Goal: Task Accomplishment & Management: Complete application form

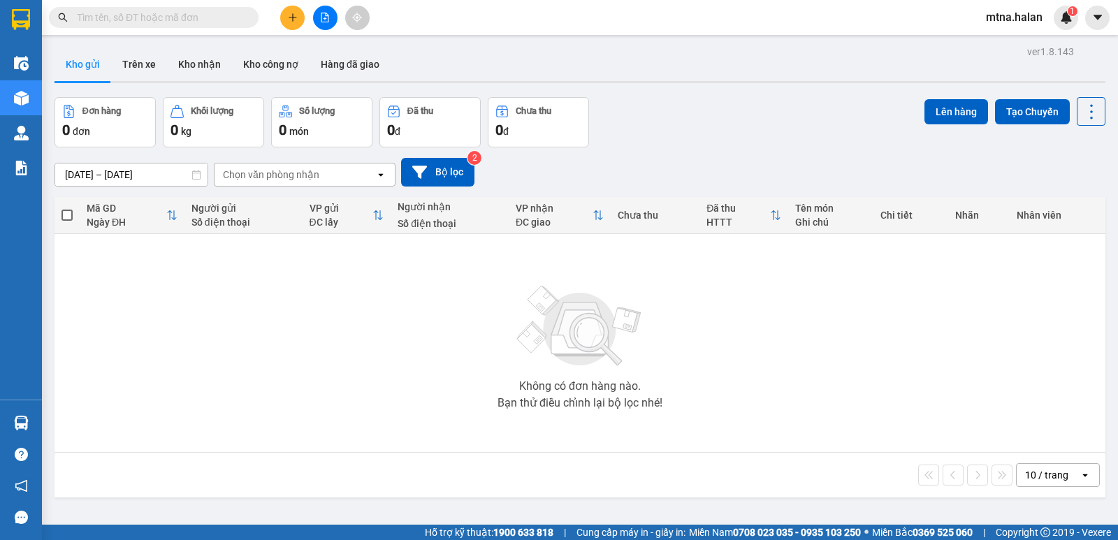
click at [818, 362] on section "Kết quả tìm kiếm ( 0 ) Bộ lọc No Data mtna.halan 1 Điều hành xe Kho hàng mới Qu…" at bounding box center [559, 270] width 1118 height 540
click at [290, 18] on icon "plus" at bounding box center [293, 18] width 10 height 10
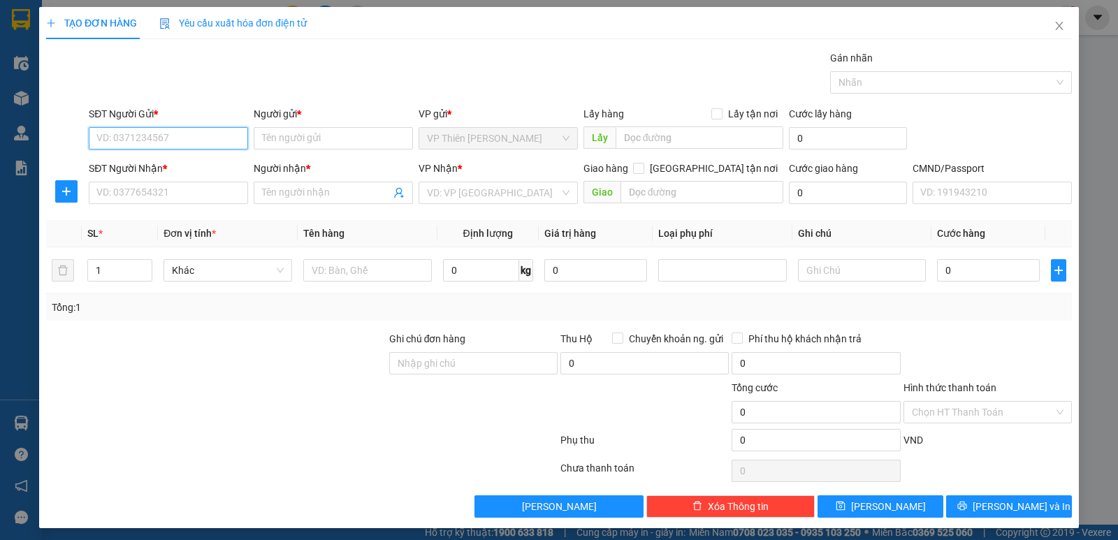
click at [205, 138] on input "SĐT Người Gửi *" at bounding box center [168, 138] width 159 height 22
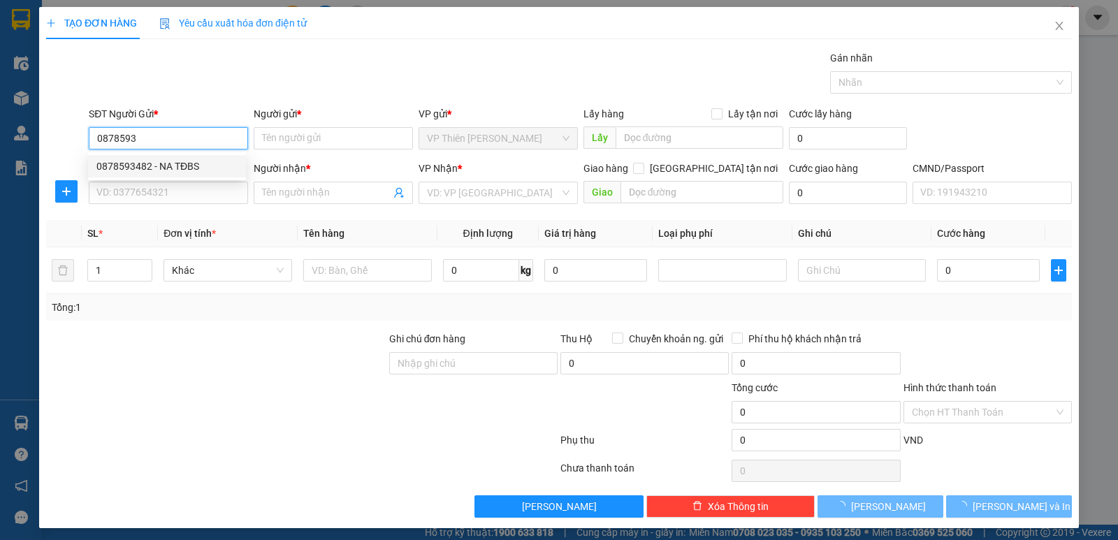
click at [188, 164] on div "0878593482 - NA TĐBS" at bounding box center [166, 166] width 141 height 15
type input "0878593482"
type input "NA TĐBS"
type input "0878593482"
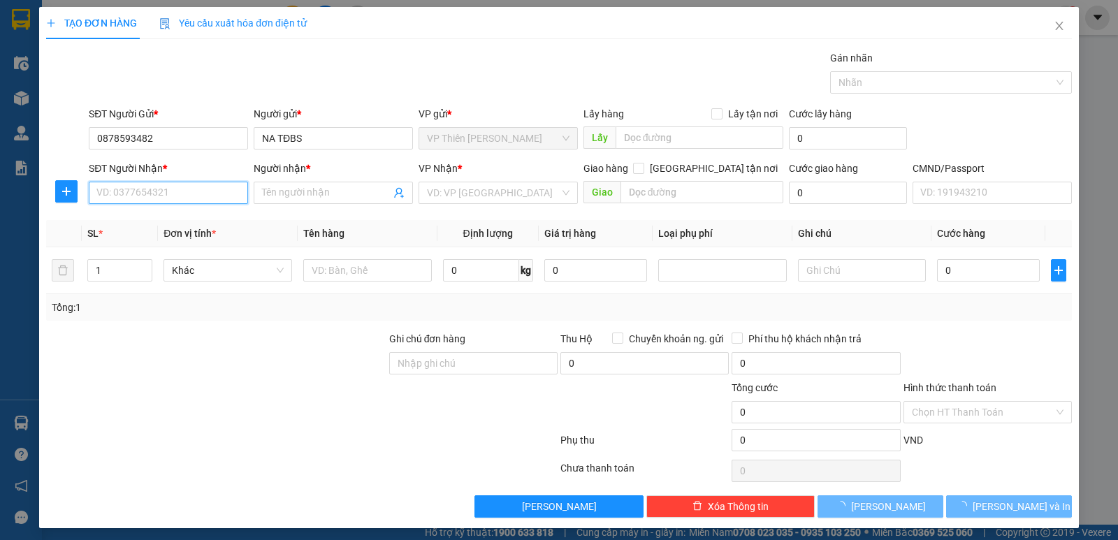
click at [187, 189] on input "SĐT Người Nhận *" at bounding box center [168, 193] width 159 height 22
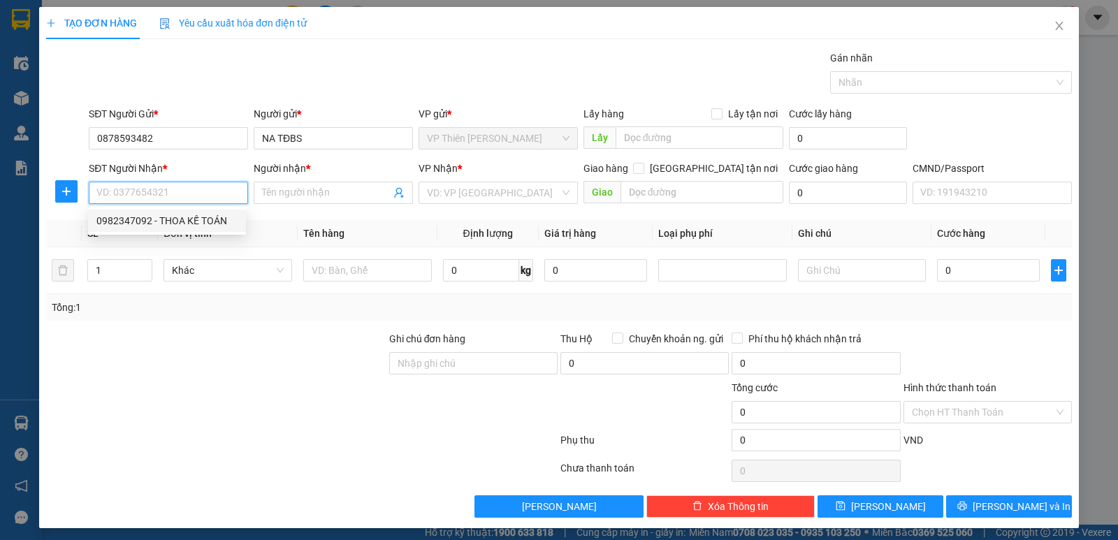
click at [193, 221] on div "0982347092 - THOA KẾ TOÁN" at bounding box center [166, 220] width 141 height 15
type input "0982347092"
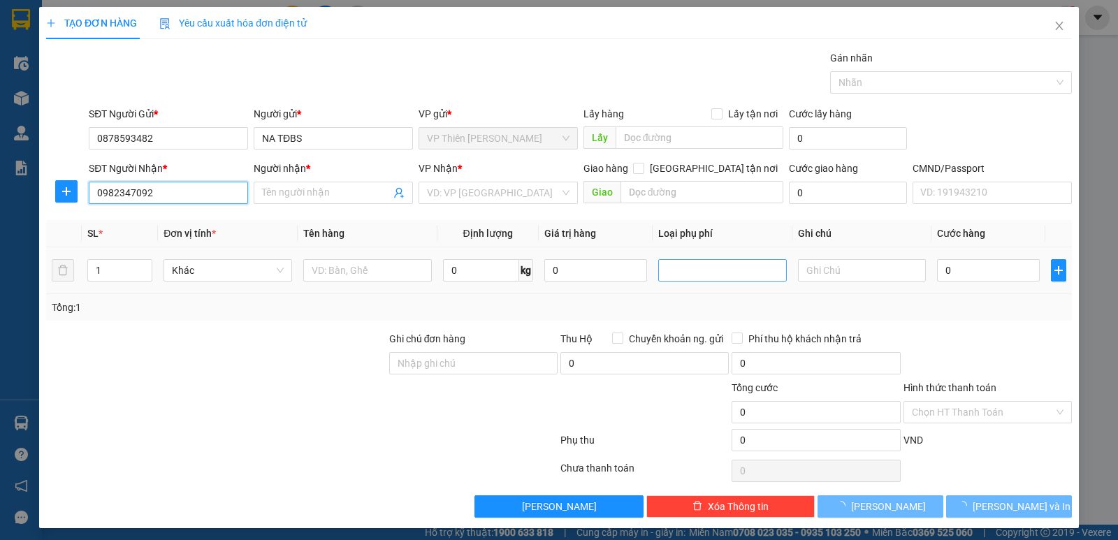
type input "THOA KẾ TOÁN"
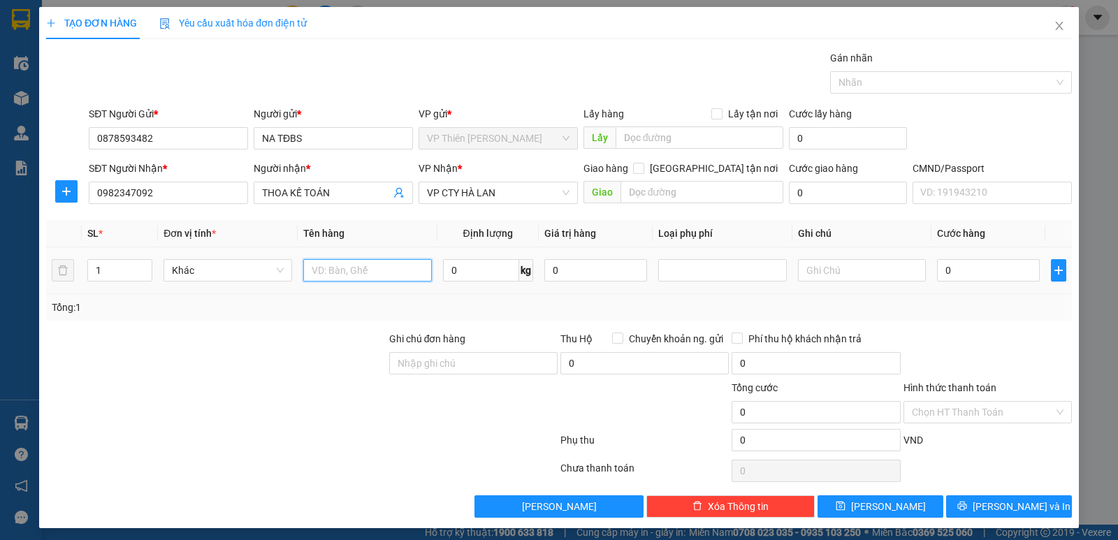
click at [377, 273] on input "text" at bounding box center [367, 270] width 129 height 22
type input "pb"
click at [957, 412] on input "Hình thức thanh toán" at bounding box center [983, 412] width 142 height 21
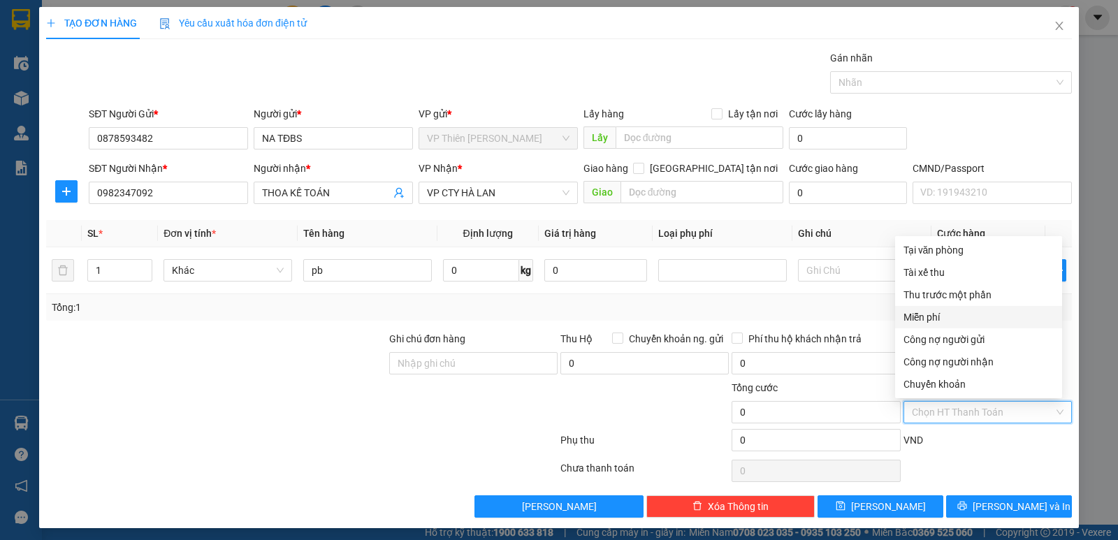
click at [925, 311] on div "Miễn phí" at bounding box center [978, 317] width 150 height 15
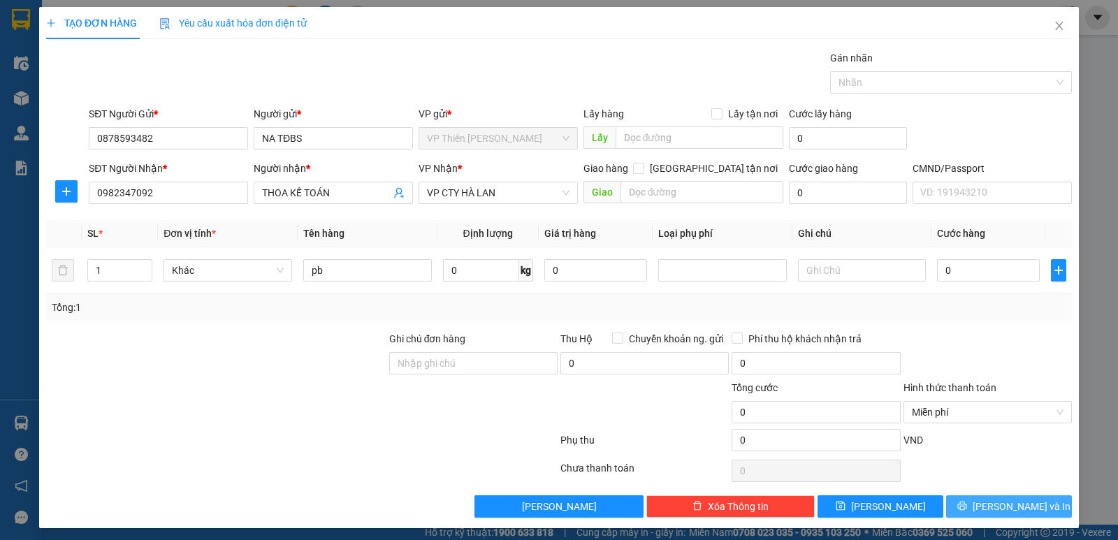
click at [1013, 503] on span "[PERSON_NAME] và In" at bounding box center [1022, 506] width 98 height 15
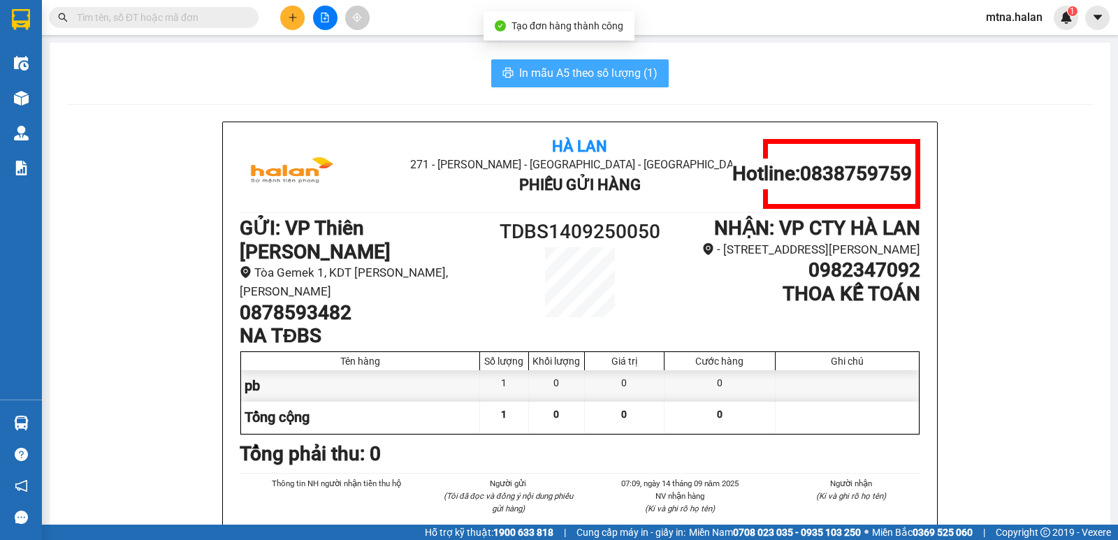
click at [611, 69] on span "In mẫu A5 theo số lượng (1)" at bounding box center [588, 72] width 138 height 17
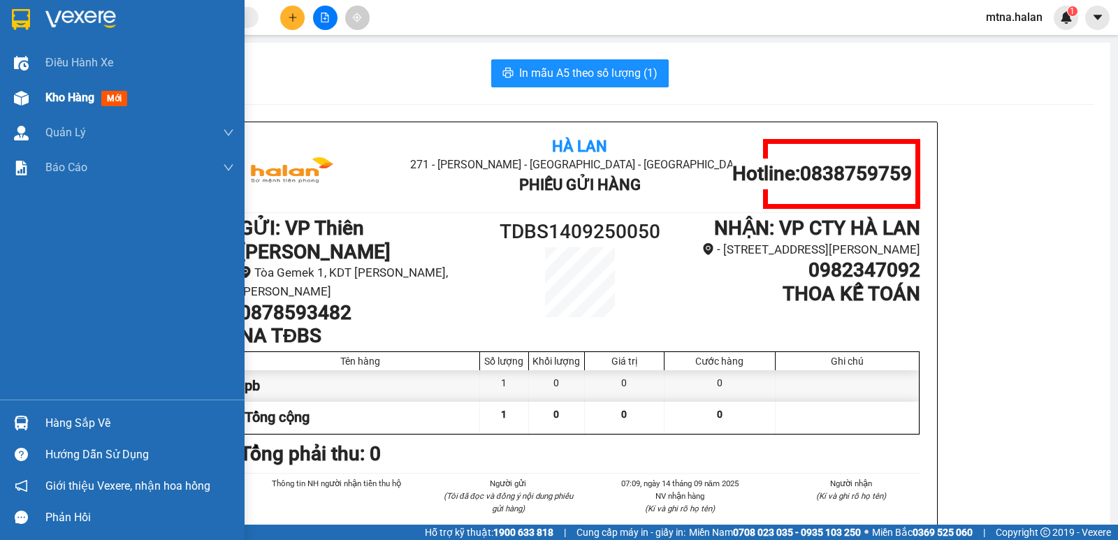
click at [24, 97] on img at bounding box center [21, 98] width 15 height 15
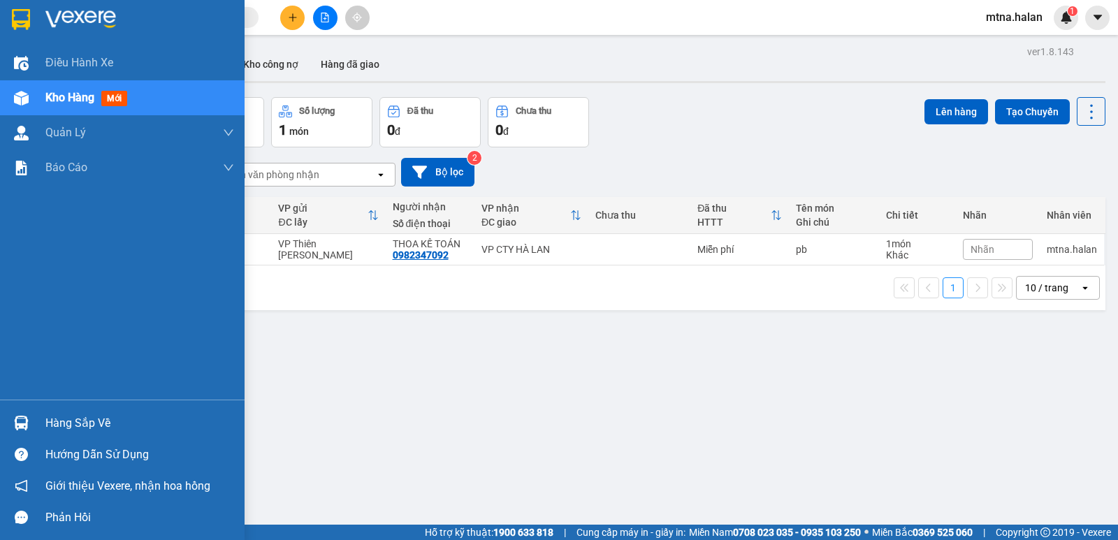
click at [20, 424] on img at bounding box center [21, 423] width 15 height 15
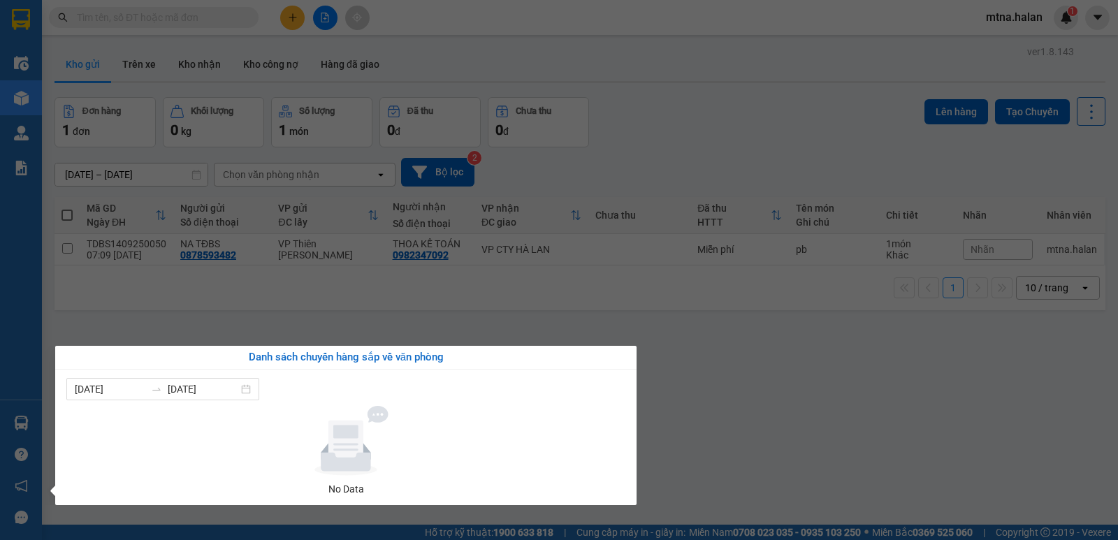
click at [845, 419] on section "Kết quả tìm kiếm ( 0 ) Bộ lọc No Data mtna.halan 1 Điều hành xe Kho hàng mới Qu…" at bounding box center [559, 270] width 1118 height 540
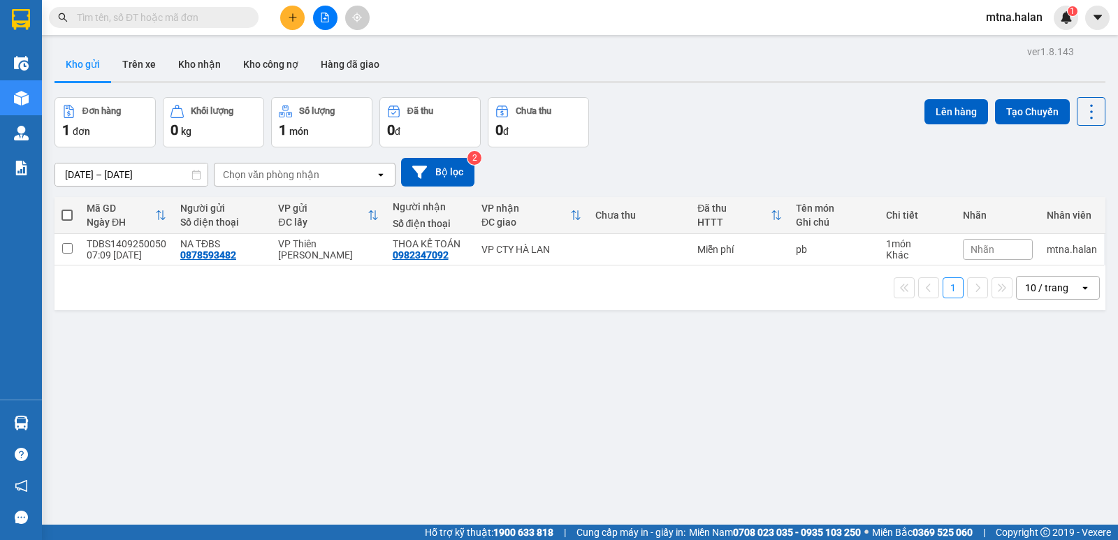
click at [72, 215] on span at bounding box center [66, 215] width 11 height 11
click at [67, 208] on input "checkbox" at bounding box center [67, 208] width 0 height 0
checkbox input "true"
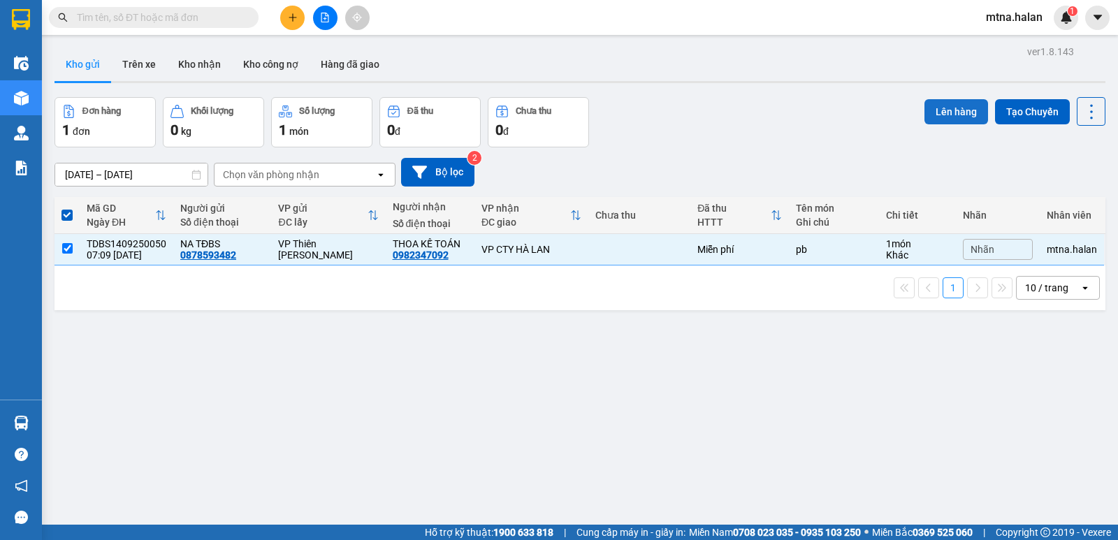
click at [942, 108] on button "Lên hàng" at bounding box center [956, 111] width 64 height 25
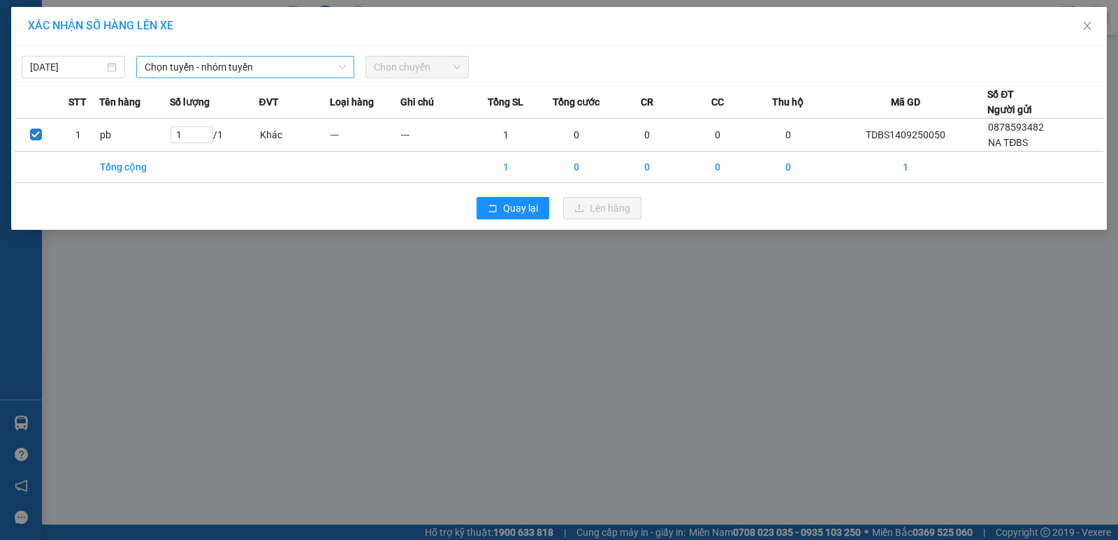
click at [262, 60] on span "Chọn tuyến - nhóm tuyến" at bounding box center [245, 67] width 201 height 21
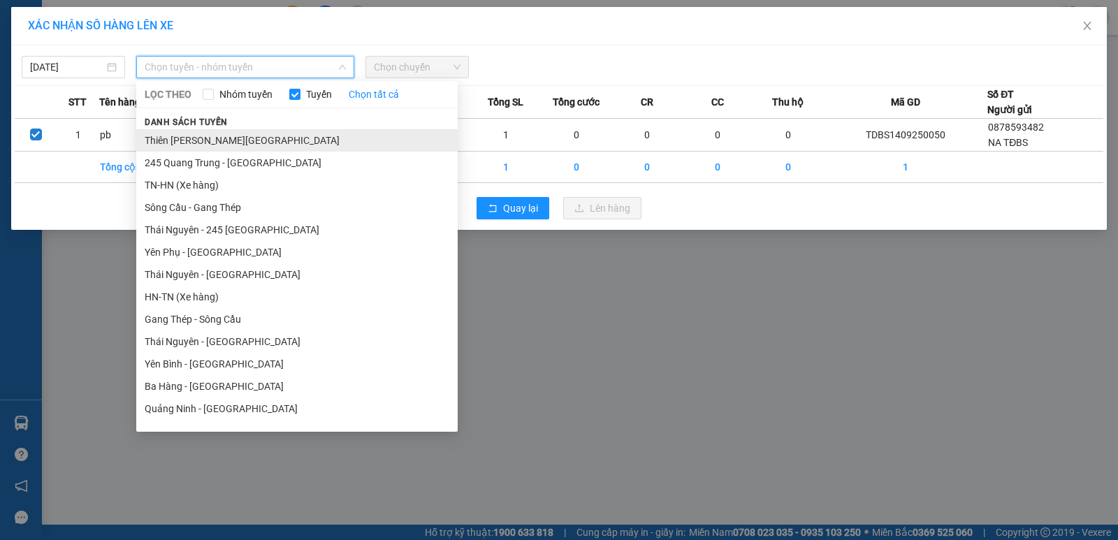
click at [210, 138] on li "Thiên [PERSON_NAME][GEOGRAPHIC_DATA]" at bounding box center [296, 140] width 321 height 22
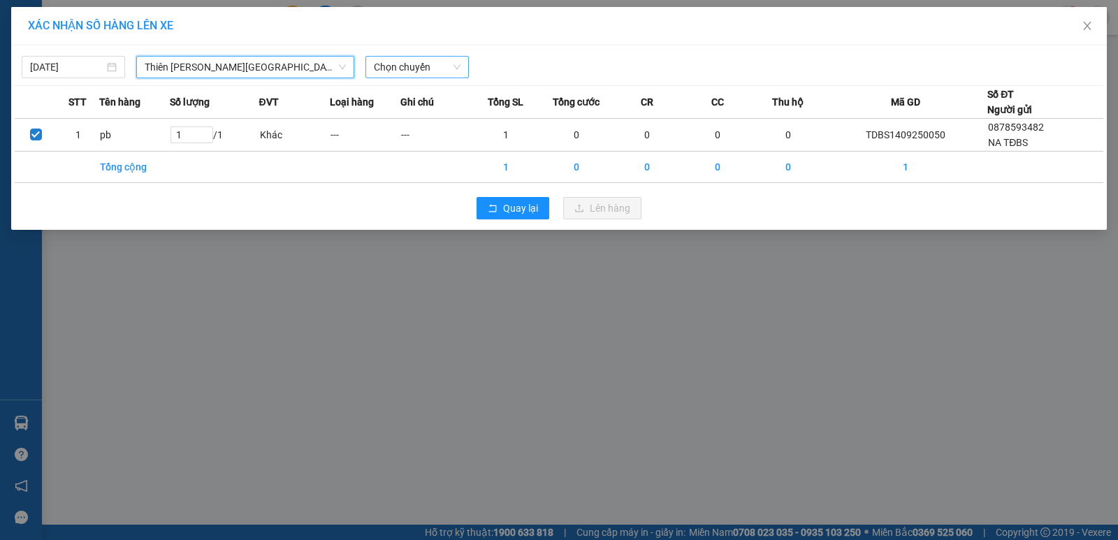
click at [432, 62] on span "Chọn chuyến" at bounding box center [417, 67] width 87 height 21
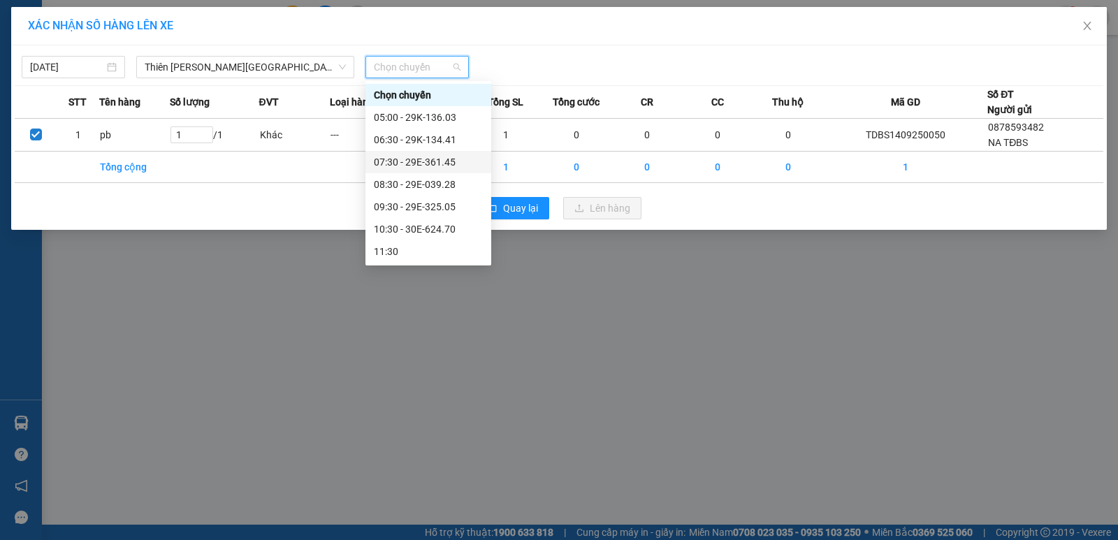
click at [434, 165] on div "07:30 - 29E-361.45" at bounding box center [428, 161] width 109 height 15
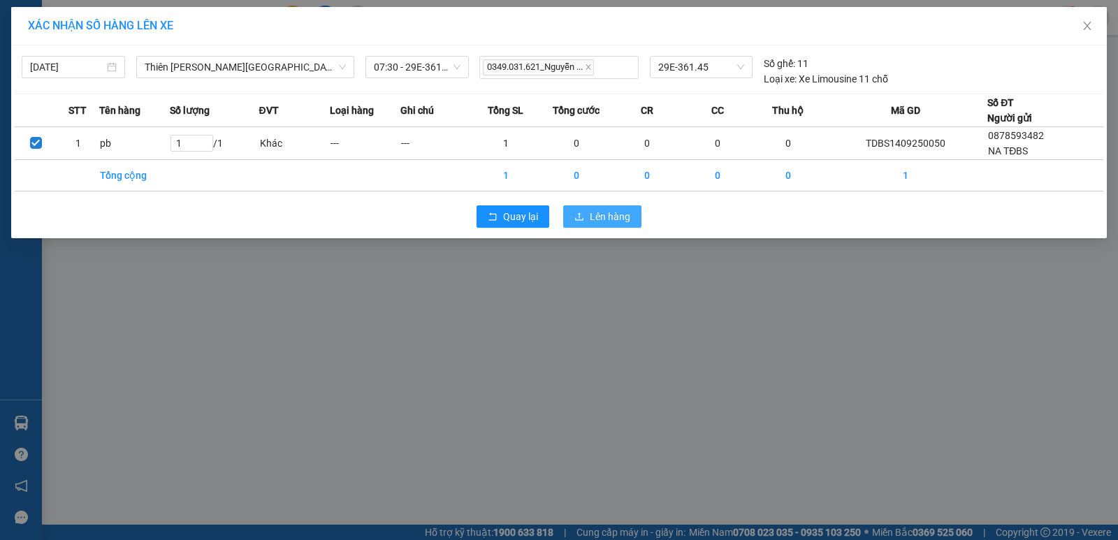
click at [610, 215] on span "Lên hàng" at bounding box center [610, 216] width 41 height 15
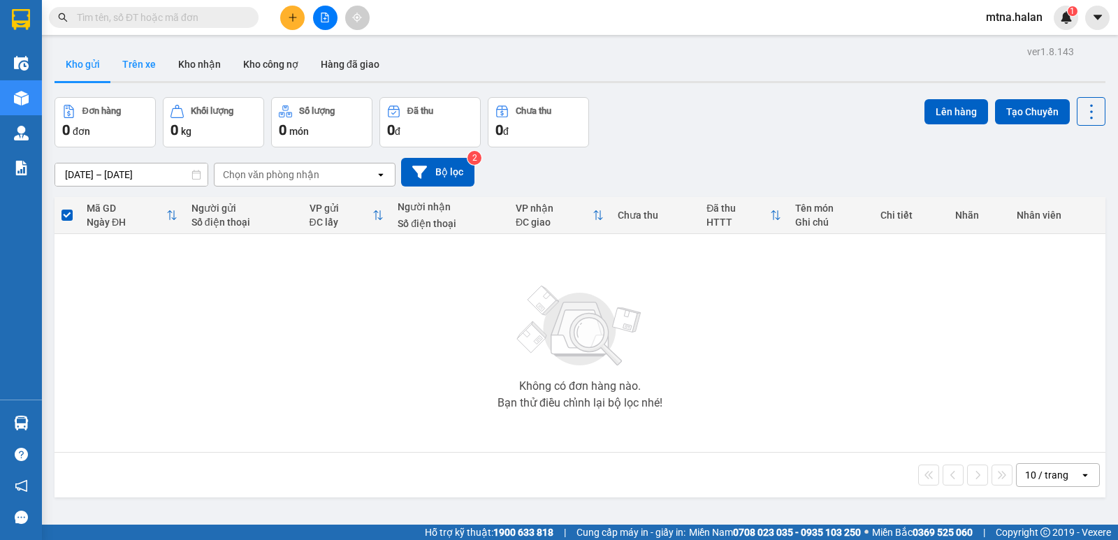
click at [136, 62] on button "Trên xe" at bounding box center [139, 65] width 56 height 34
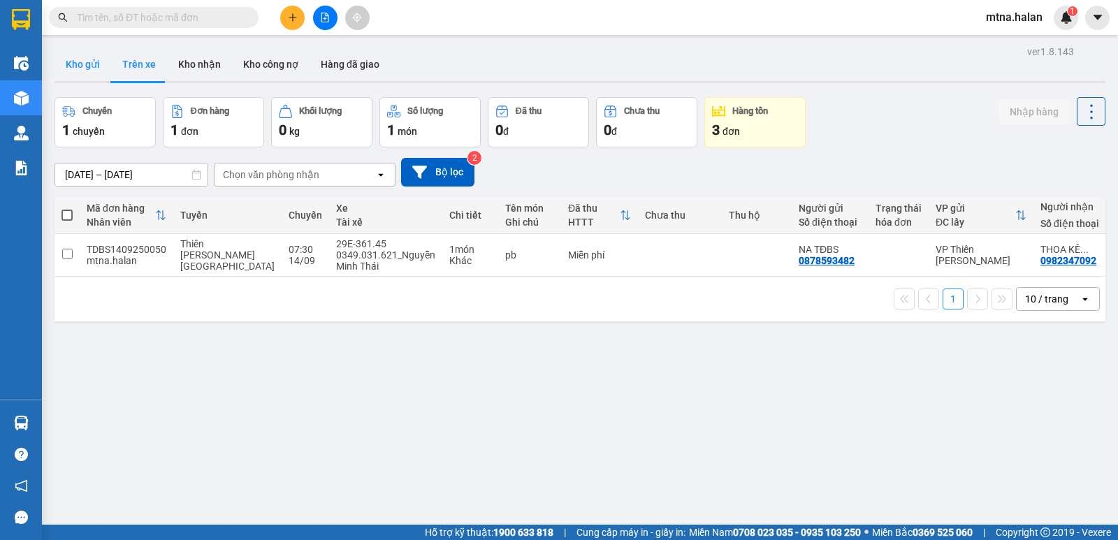
click at [86, 65] on button "Kho gửi" at bounding box center [83, 65] width 57 height 34
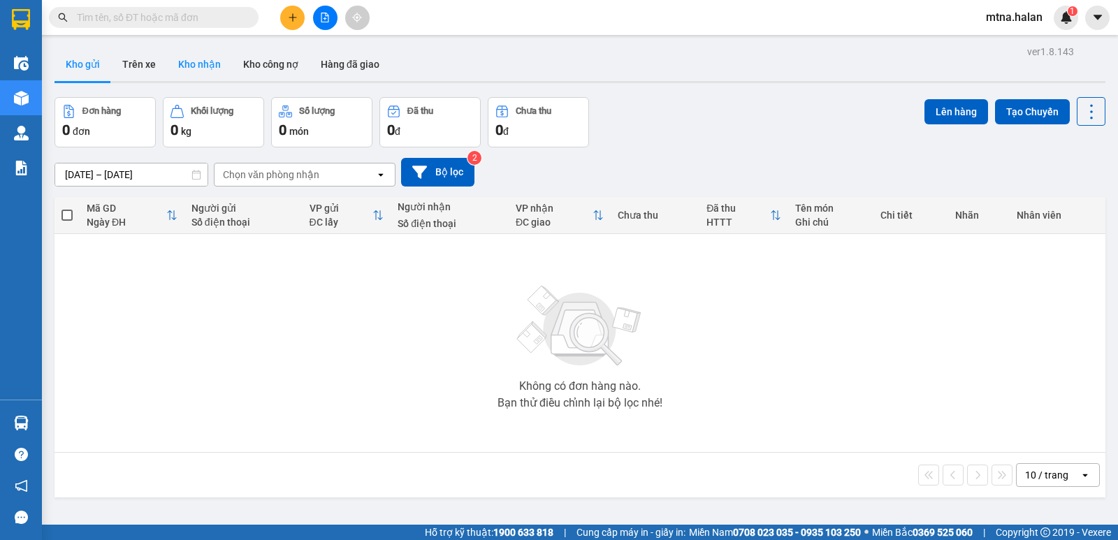
click at [213, 64] on button "Kho nhận" at bounding box center [199, 65] width 65 height 34
click at [138, 62] on button "Trên xe" at bounding box center [139, 65] width 56 height 34
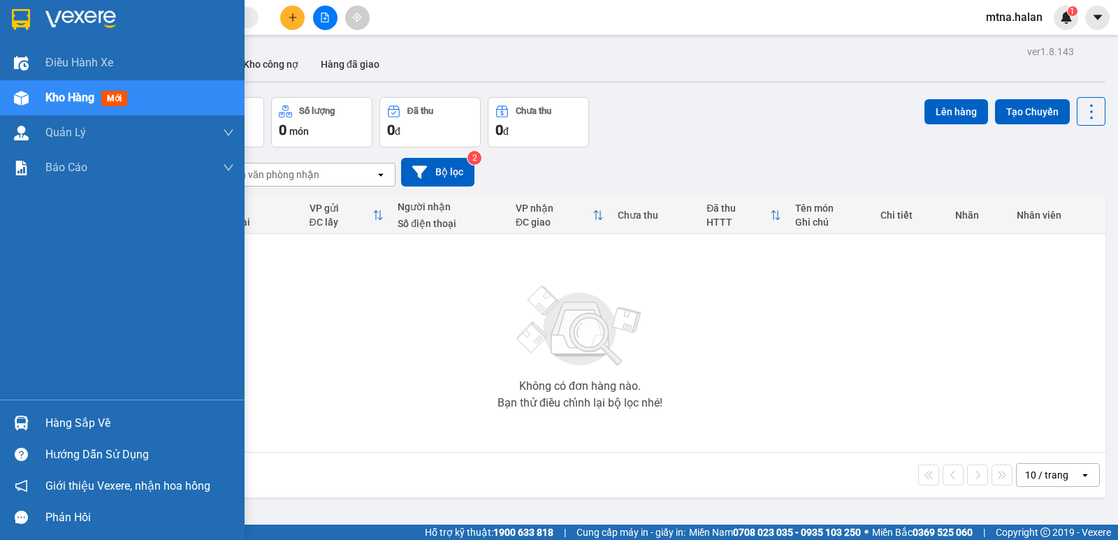
click at [20, 421] on img at bounding box center [21, 423] width 15 height 15
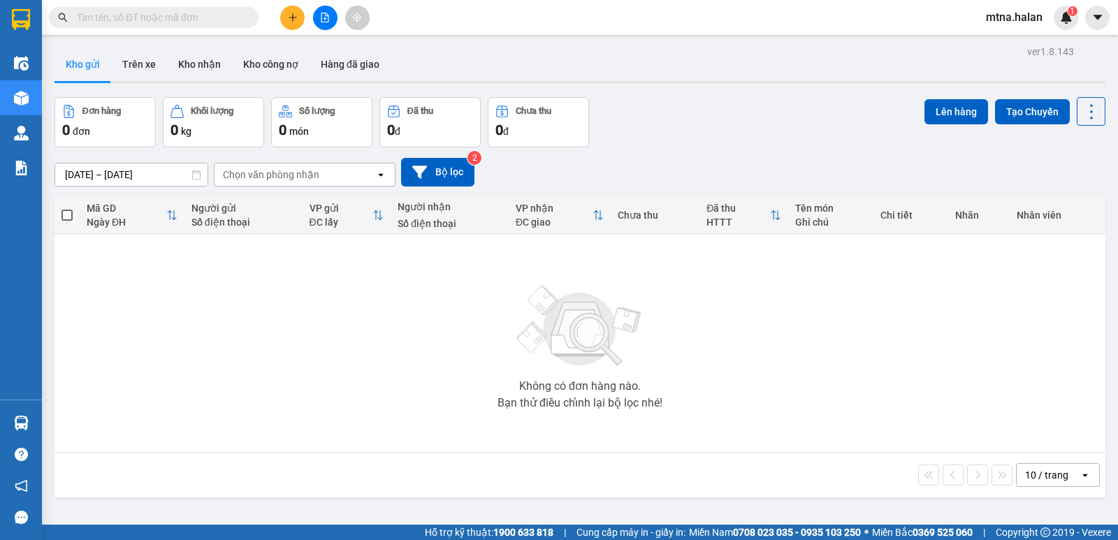
click at [166, 268] on section "Kết quả tìm kiếm ( 0 ) Bộ lọc No Data mtna.halan 1 Điều hành xe Kho hàng mới Qu…" at bounding box center [559, 270] width 1118 height 540
click at [137, 57] on button "Trên xe" at bounding box center [139, 65] width 56 height 34
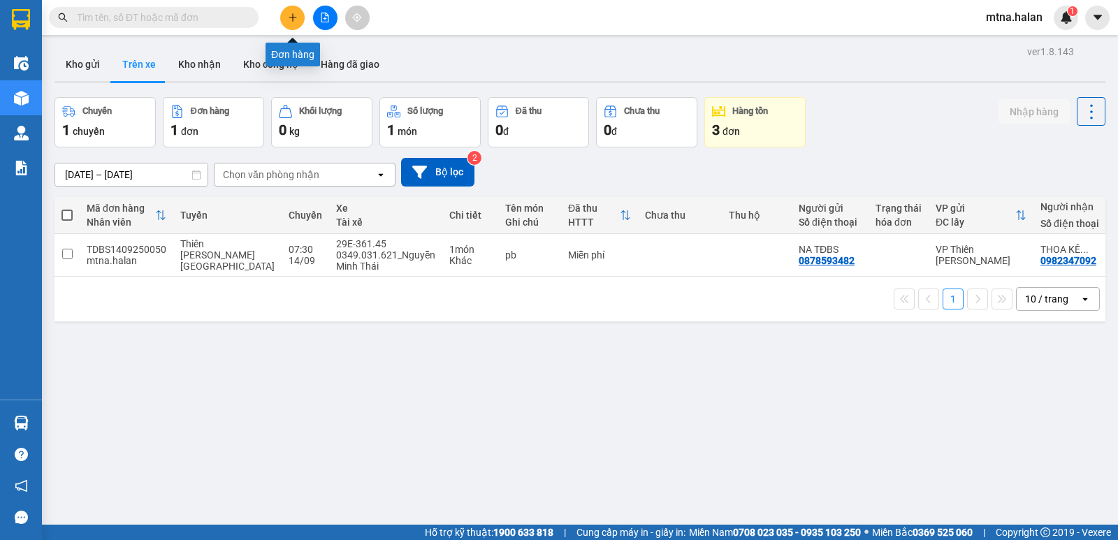
click at [293, 15] on icon "plus" at bounding box center [293, 18] width 10 height 10
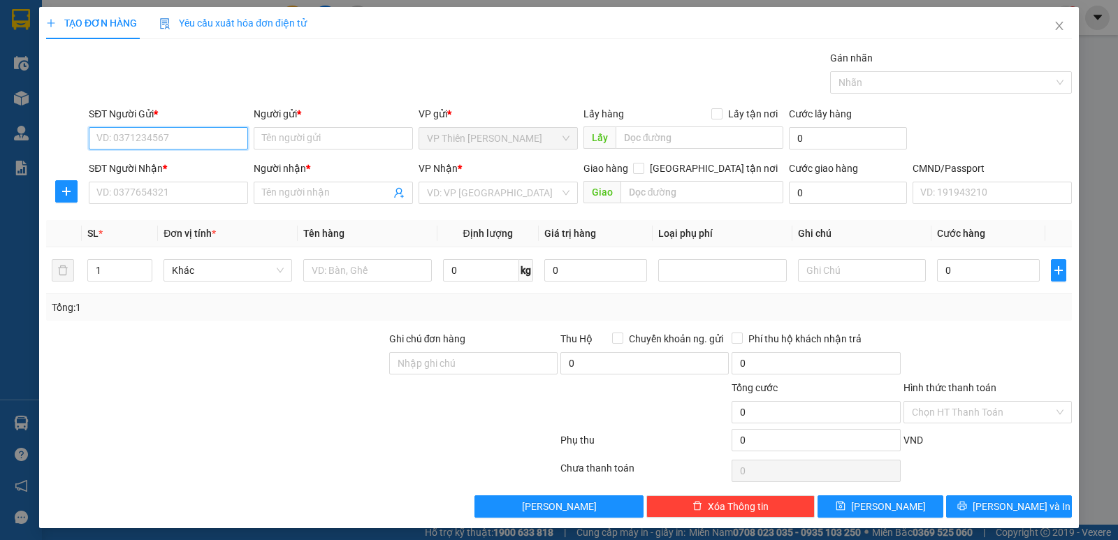
click at [178, 134] on input "SĐT Người Gửi *" at bounding box center [168, 138] width 159 height 22
type input "0974343343"
click at [130, 169] on div "0974343343 - TRÌNH" at bounding box center [166, 166] width 141 height 15
type input "TRÌNH"
checkbox input "true"
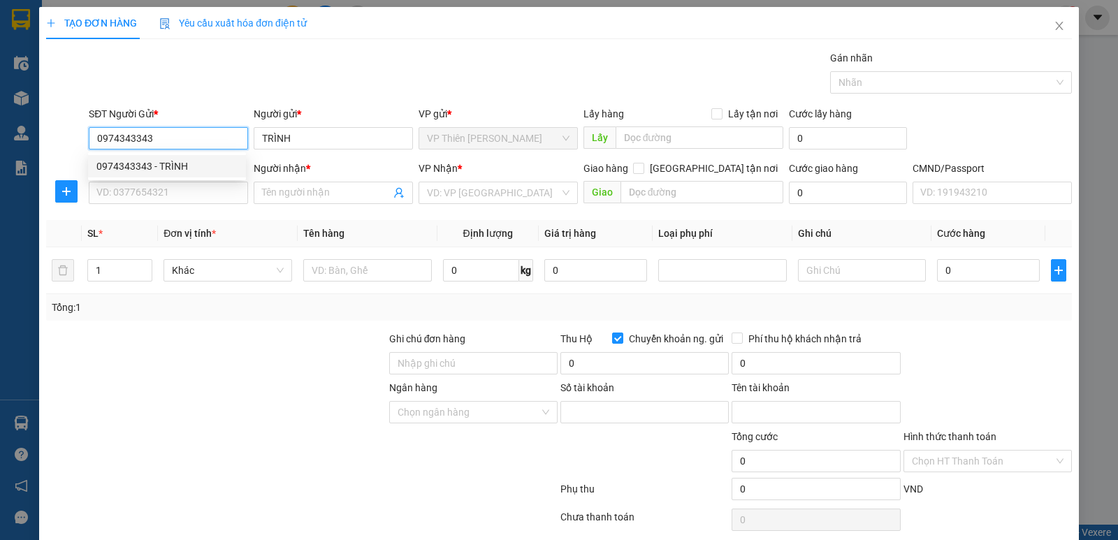
type input "0974343343"
type input "[PERSON_NAME]"
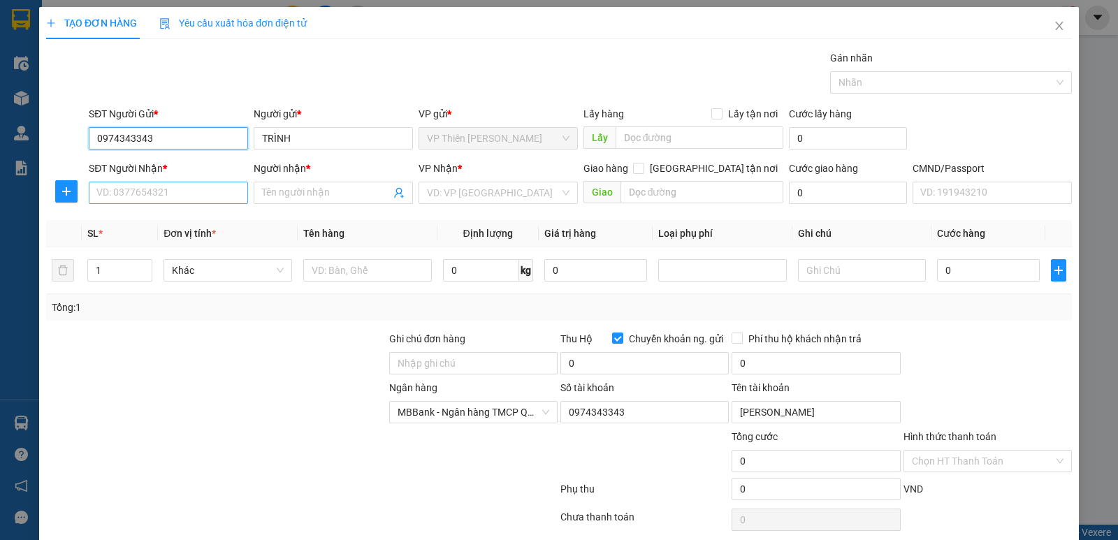
type input "0974343343"
click at [189, 196] on input "SĐT Người Nhận *" at bounding box center [168, 193] width 159 height 22
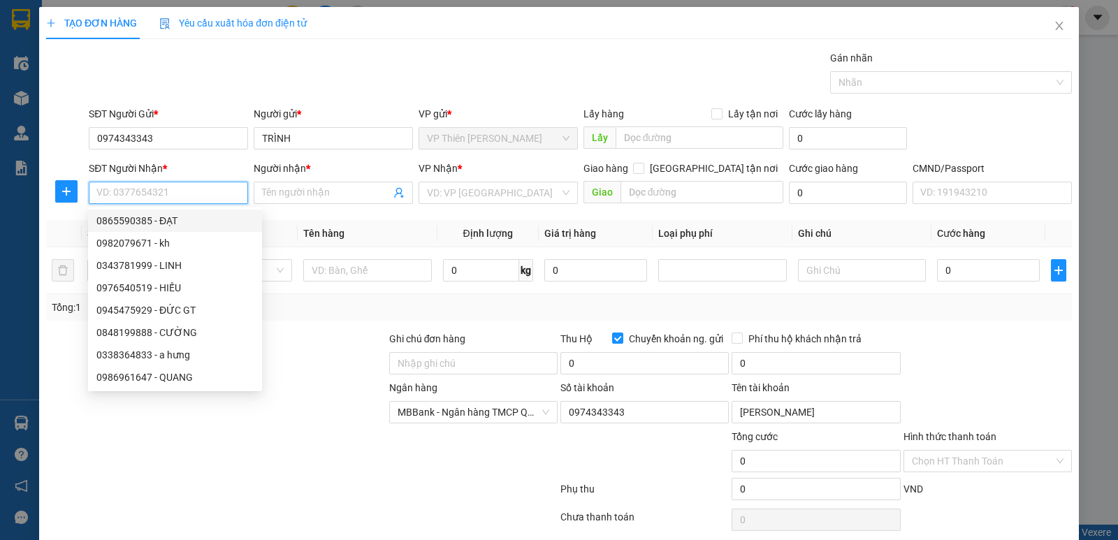
click at [174, 187] on input "SĐT Người Nhận *" at bounding box center [168, 193] width 159 height 22
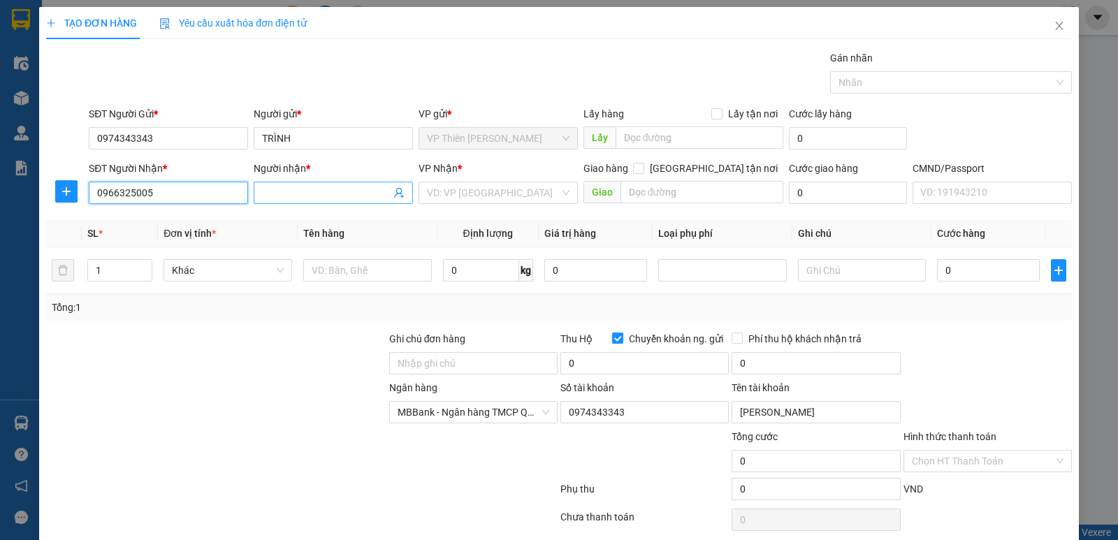
type input "0966325005"
click at [327, 196] on input "Người nhận *" at bounding box center [326, 192] width 129 height 15
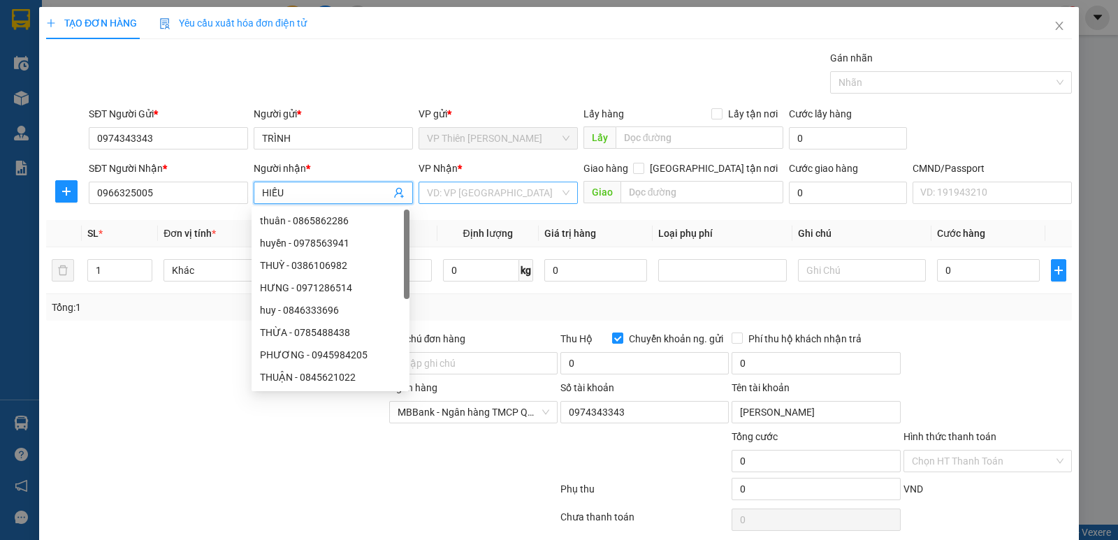
type input "HIẾU"
click at [497, 194] on input "search" at bounding box center [493, 192] width 133 height 21
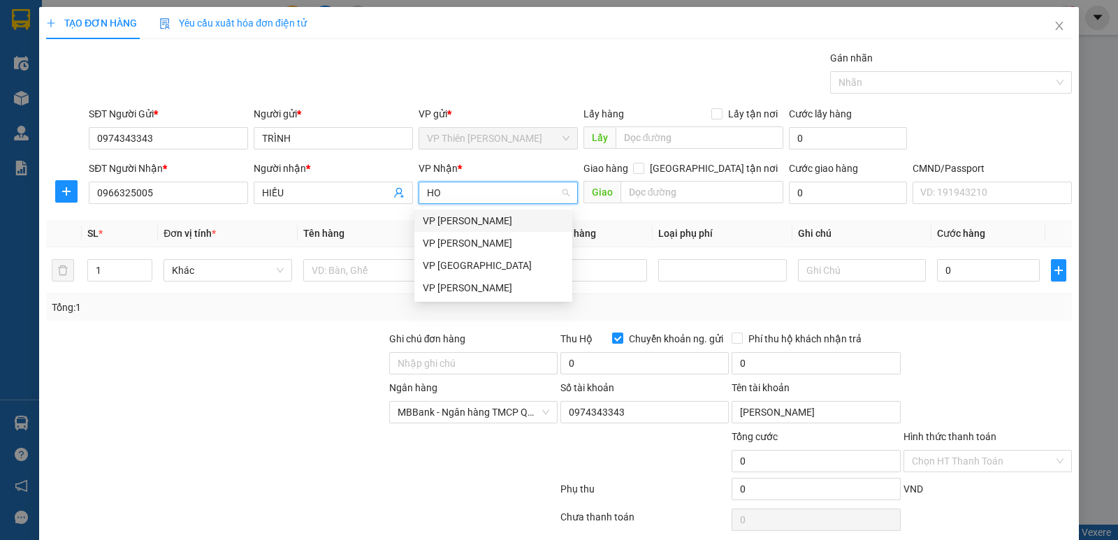
type input "HOA"
click at [486, 219] on div "VP [PERSON_NAME]" at bounding box center [493, 220] width 141 height 15
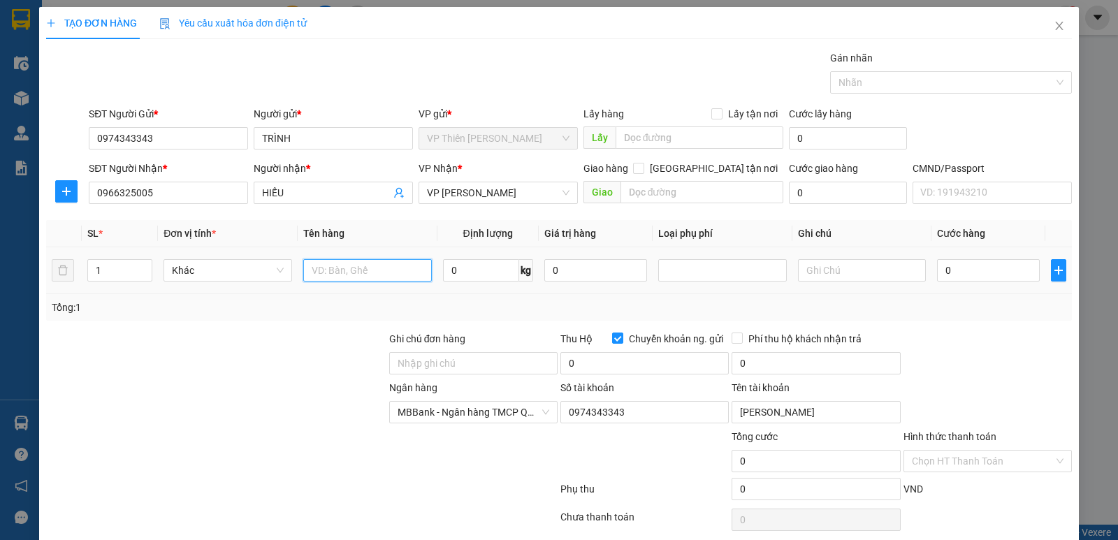
click at [375, 272] on input "text" at bounding box center [367, 270] width 129 height 22
type input "BỌC ĐEN CAMERA"
click at [479, 273] on input "0" at bounding box center [481, 270] width 76 height 22
type input "1"
click at [967, 270] on input "0" at bounding box center [988, 270] width 103 height 22
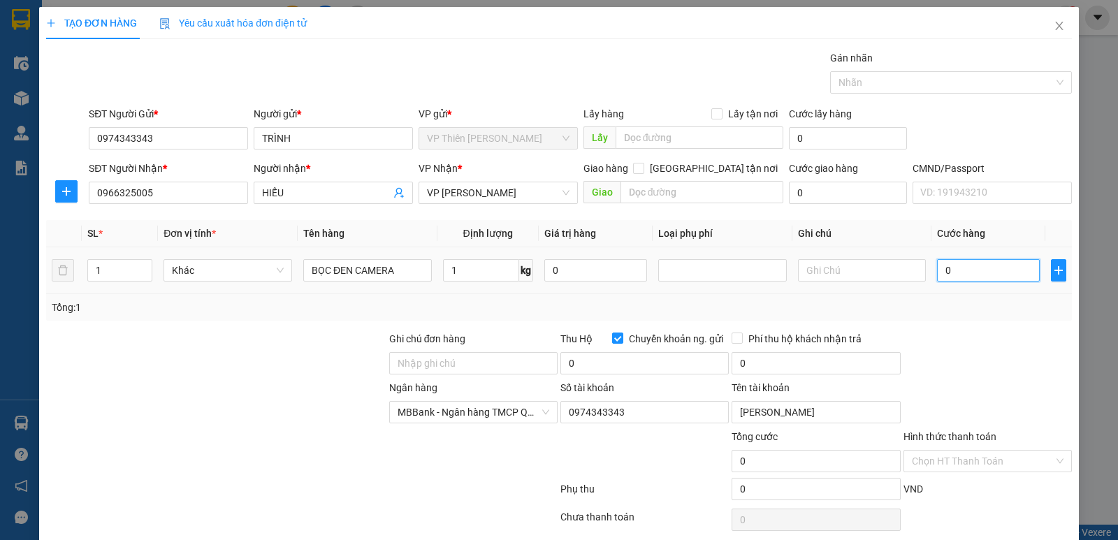
type input "3"
type input "35"
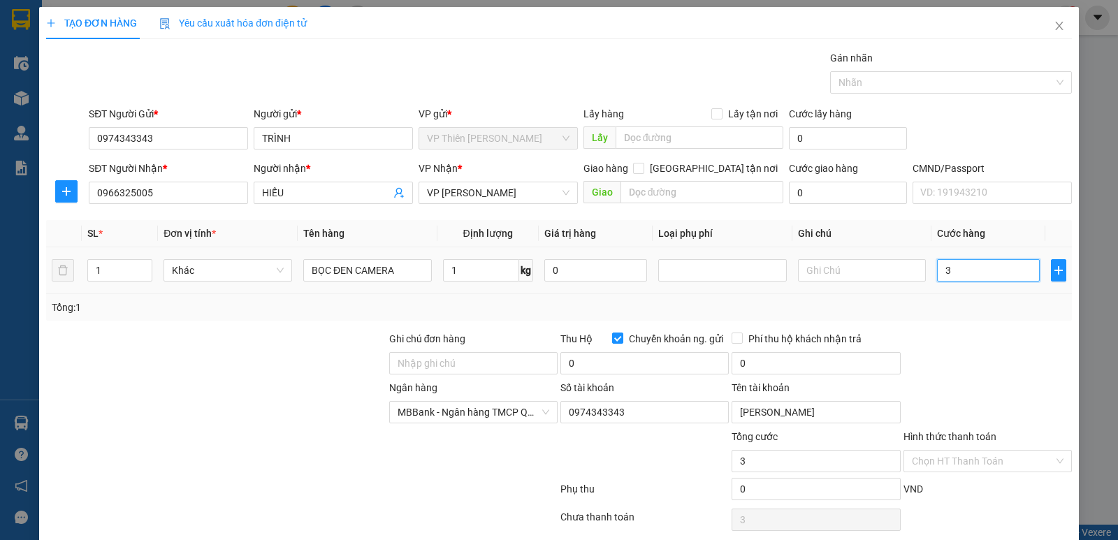
type input "35"
type input "350"
type input "3.500"
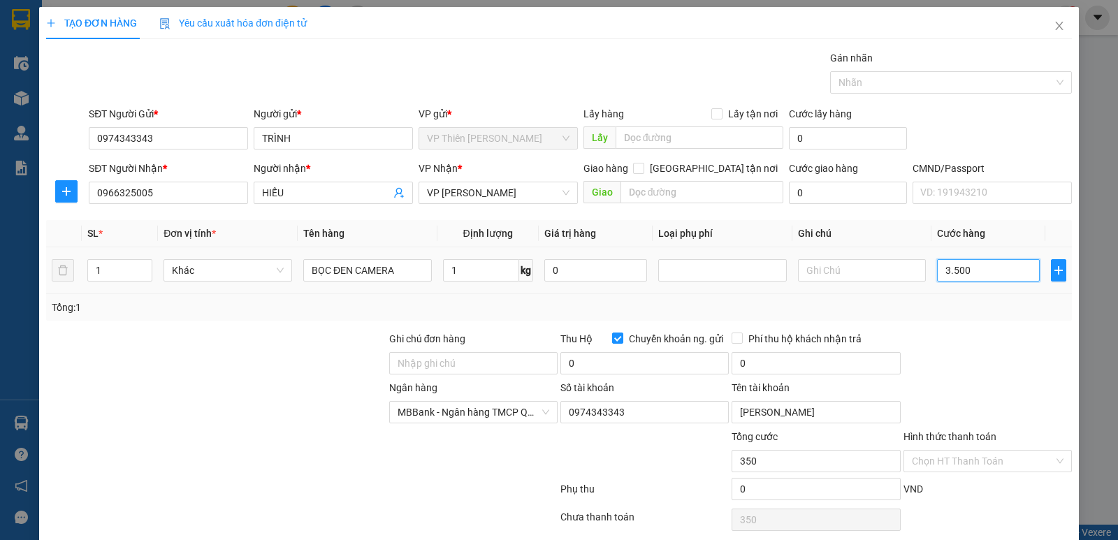
type input "3.500"
type input "35.000"
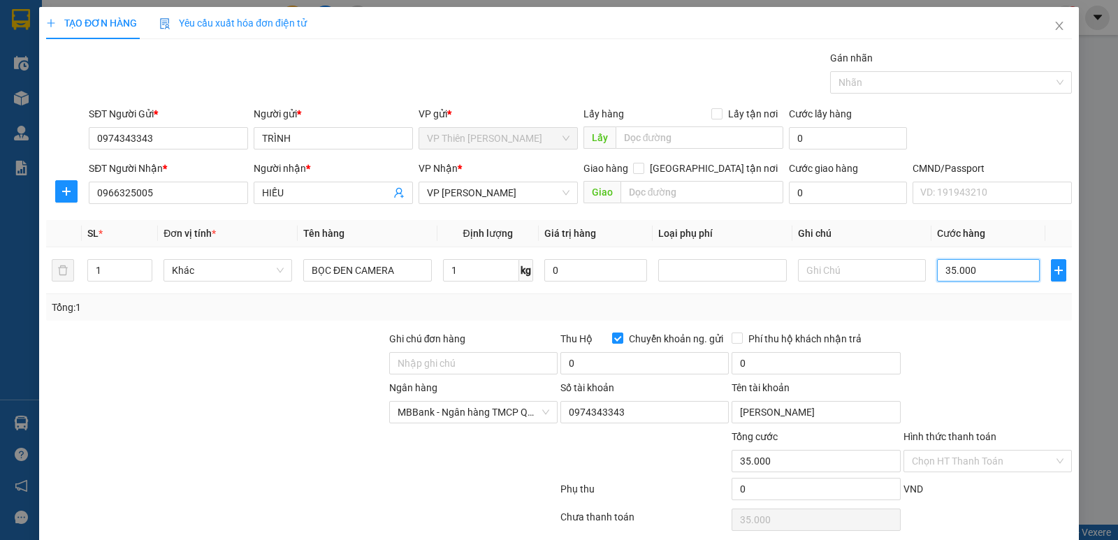
scroll to position [54, 0]
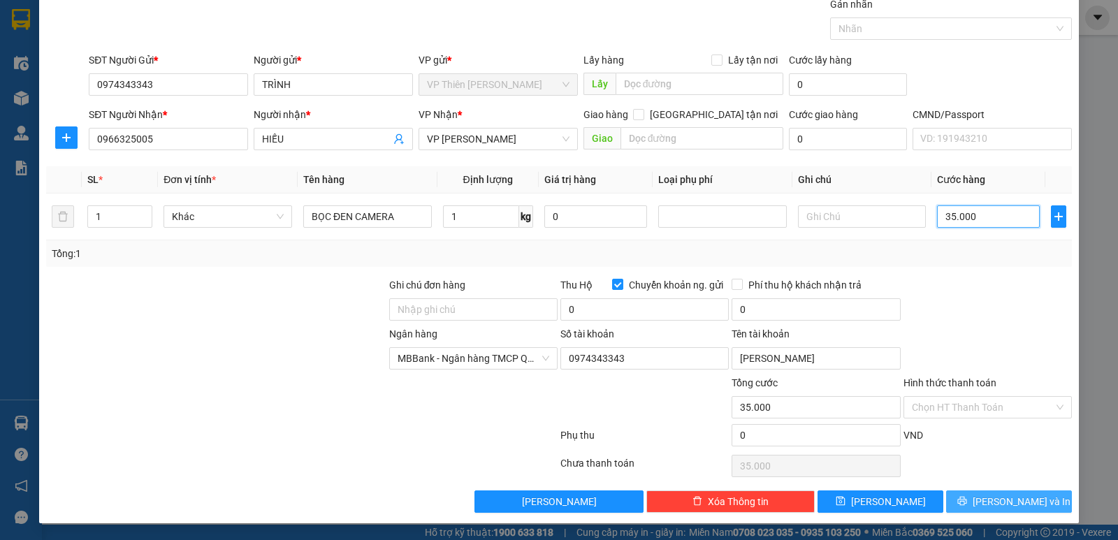
type input "35.000"
click at [989, 500] on span "[PERSON_NAME] và In" at bounding box center [1022, 501] width 98 height 15
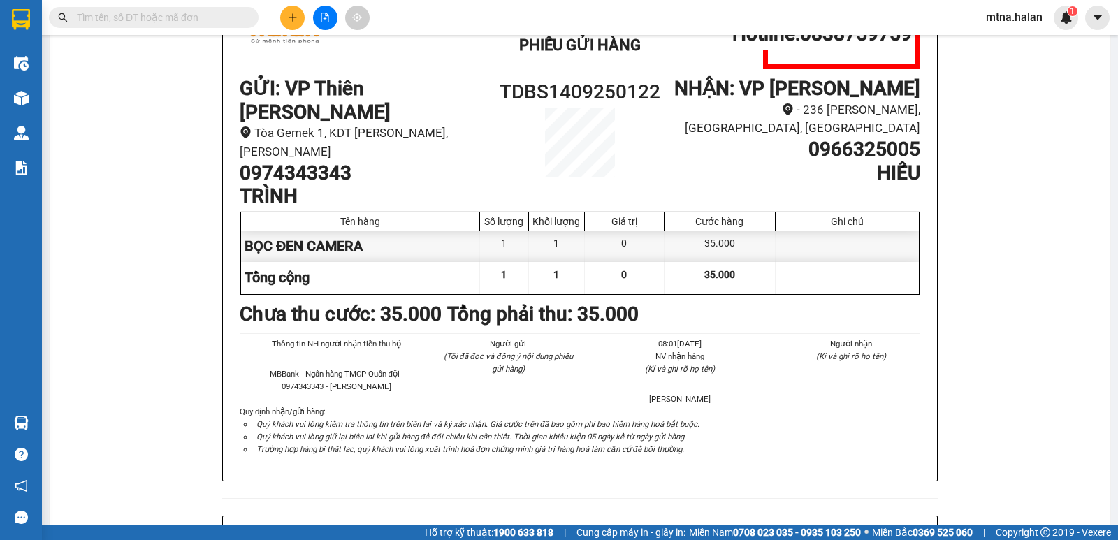
scroll to position [70, 0]
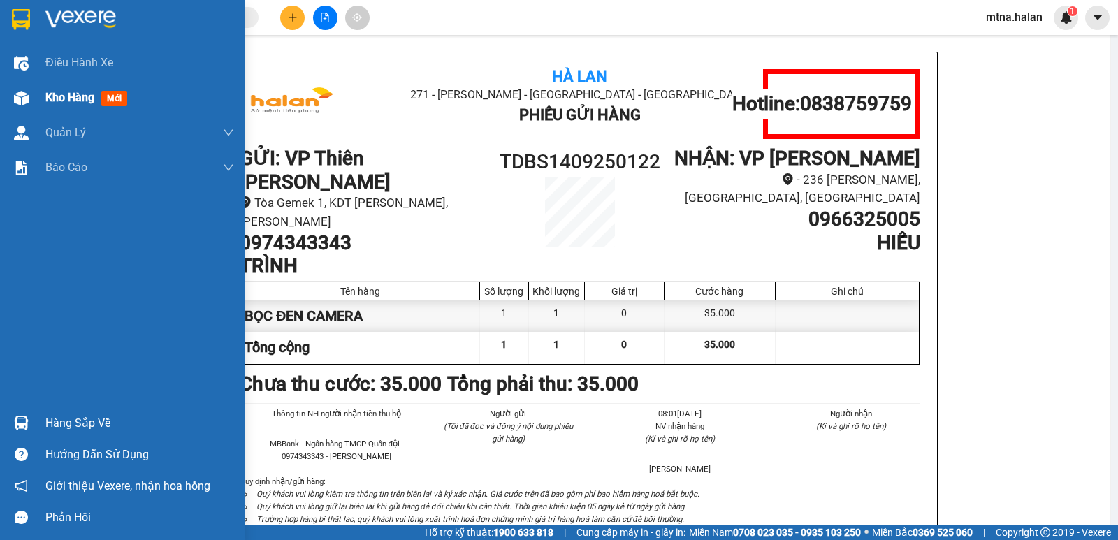
click at [16, 100] on img at bounding box center [21, 98] width 15 height 15
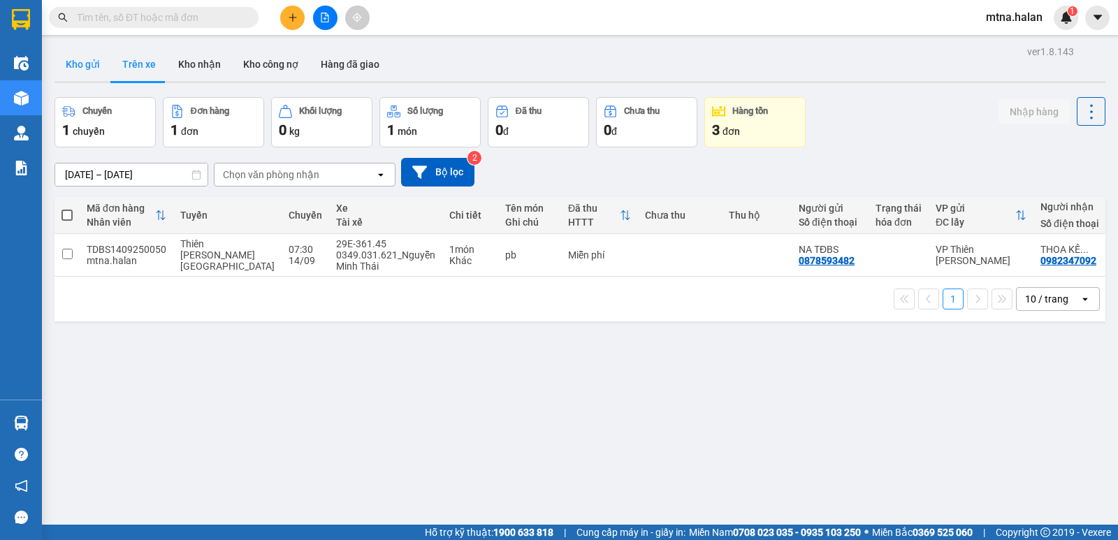
click at [84, 61] on button "Kho gửi" at bounding box center [83, 65] width 57 height 34
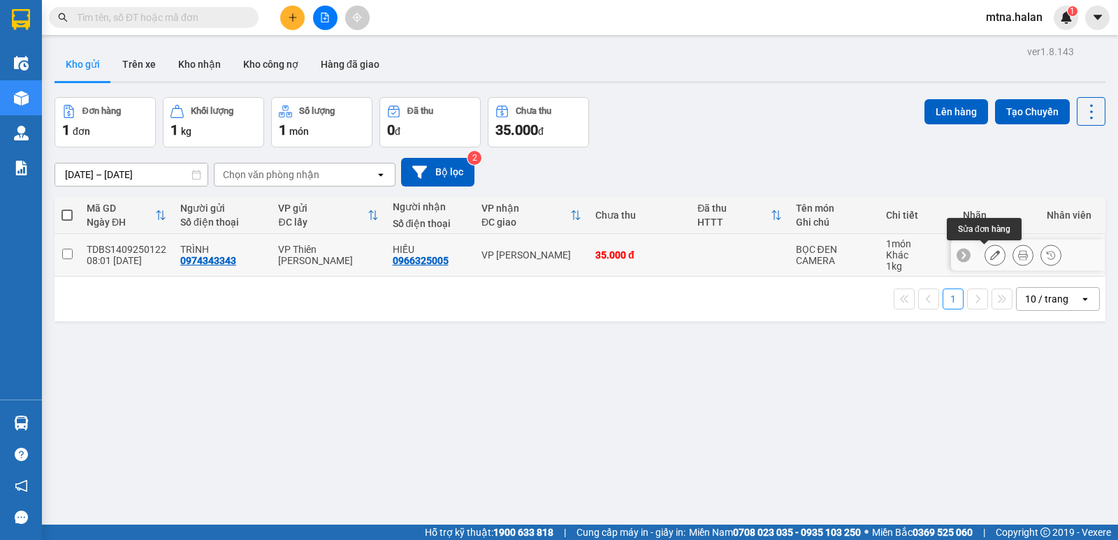
click at [990, 253] on icon at bounding box center [995, 255] width 10 height 10
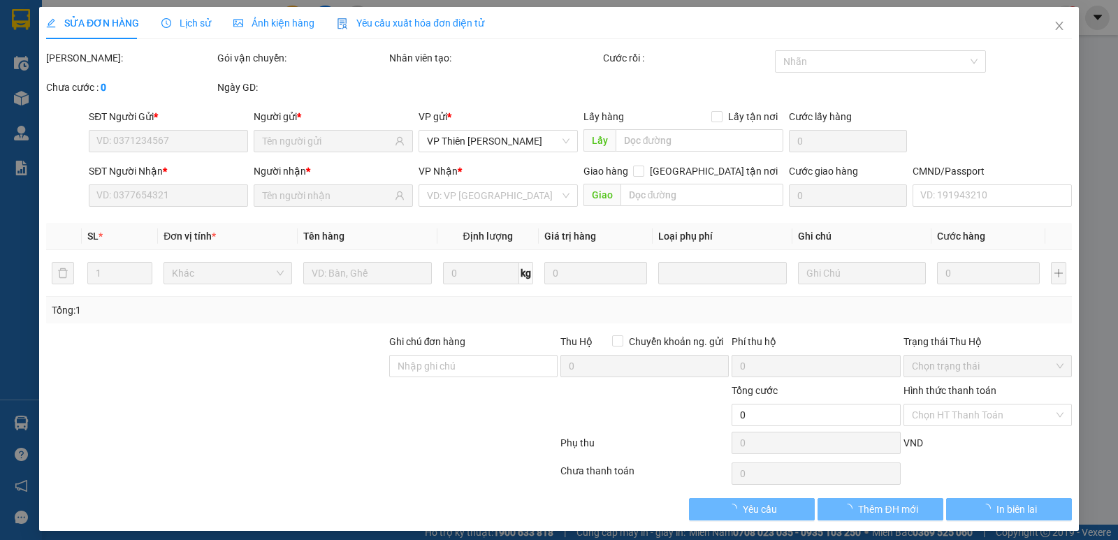
type input "0974343343"
type input "0966325005"
checkbox input "true"
type input "35.000"
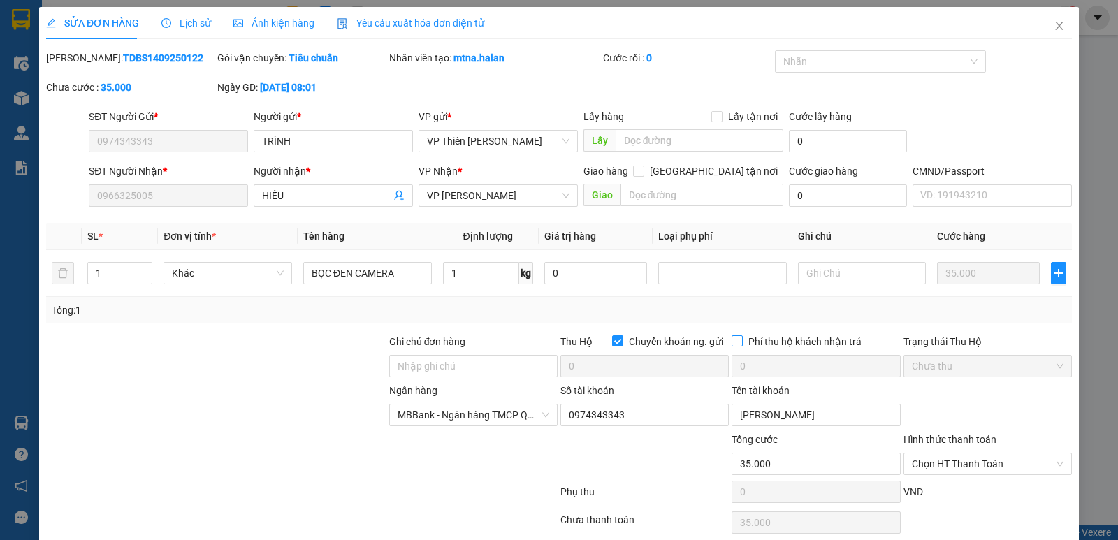
scroll to position [57, 0]
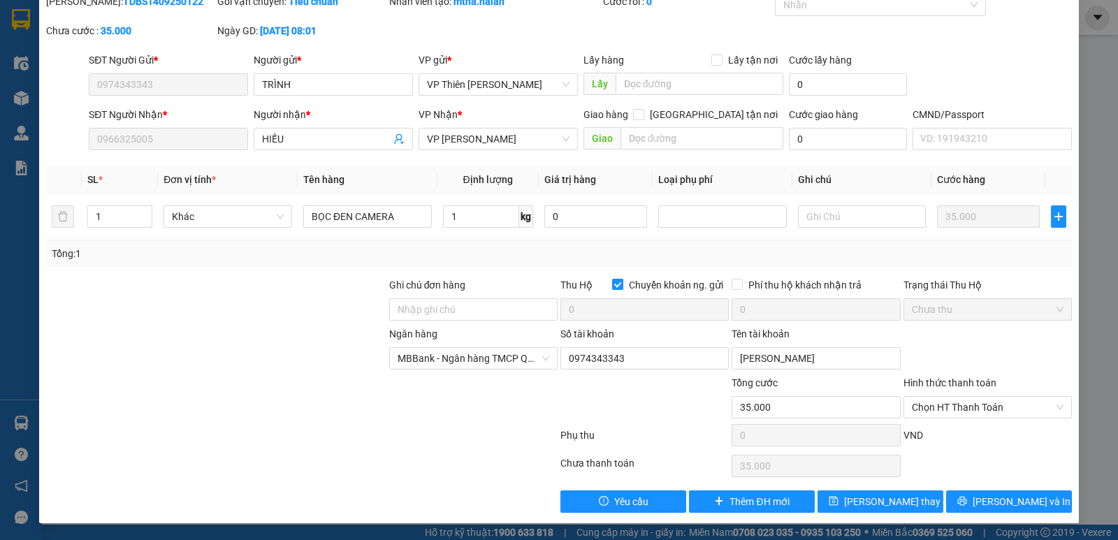
click at [612, 282] on input "Chuyển khoản ng. gửi" at bounding box center [617, 284] width 10 height 10
checkbox input "false"
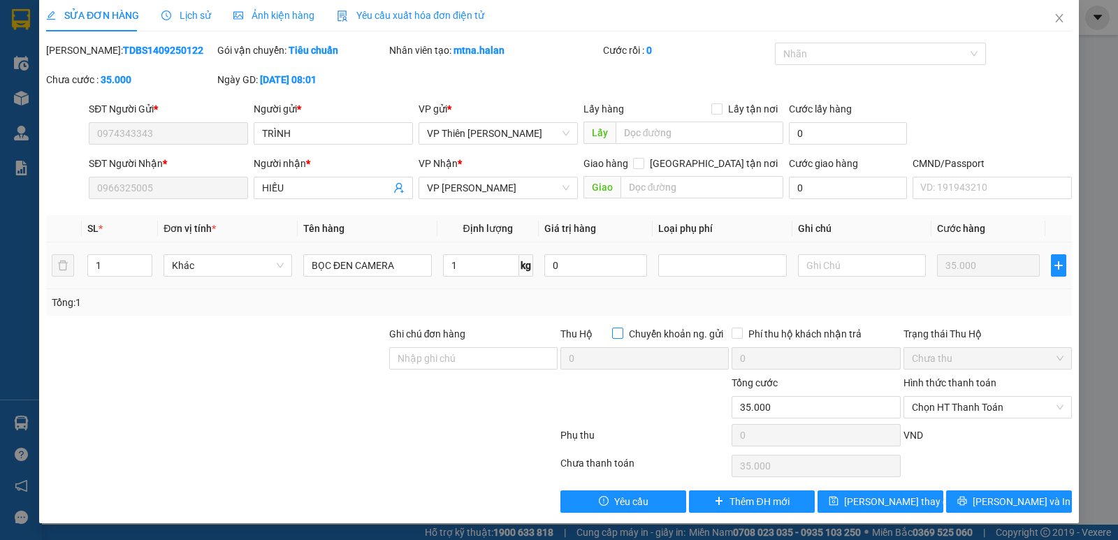
scroll to position [8, 0]
click at [878, 506] on span "[PERSON_NAME] thay đổi" at bounding box center [900, 501] width 112 height 15
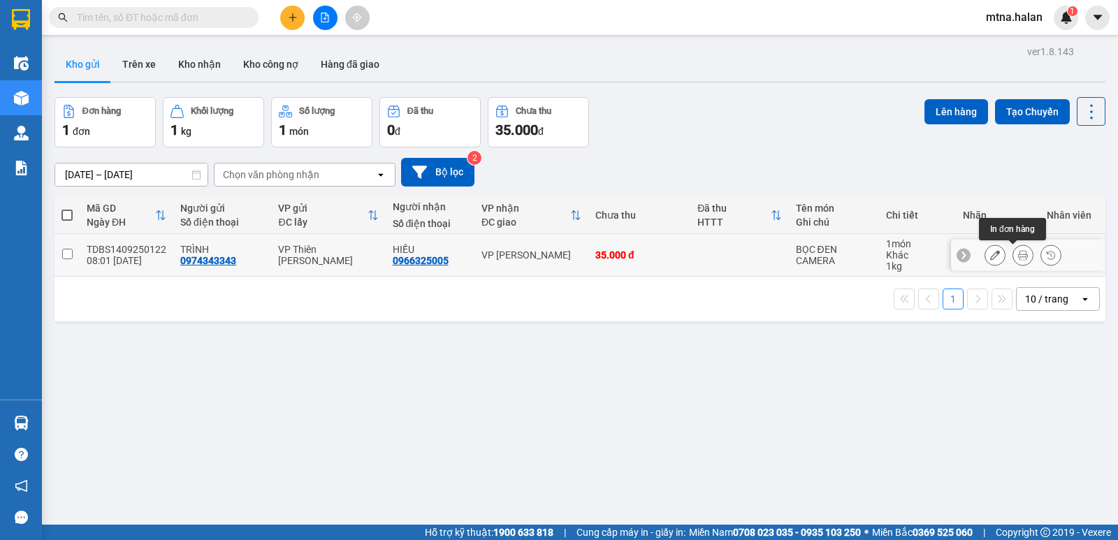
click at [1018, 254] on icon at bounding box center [1023, 255] width 10 height 10
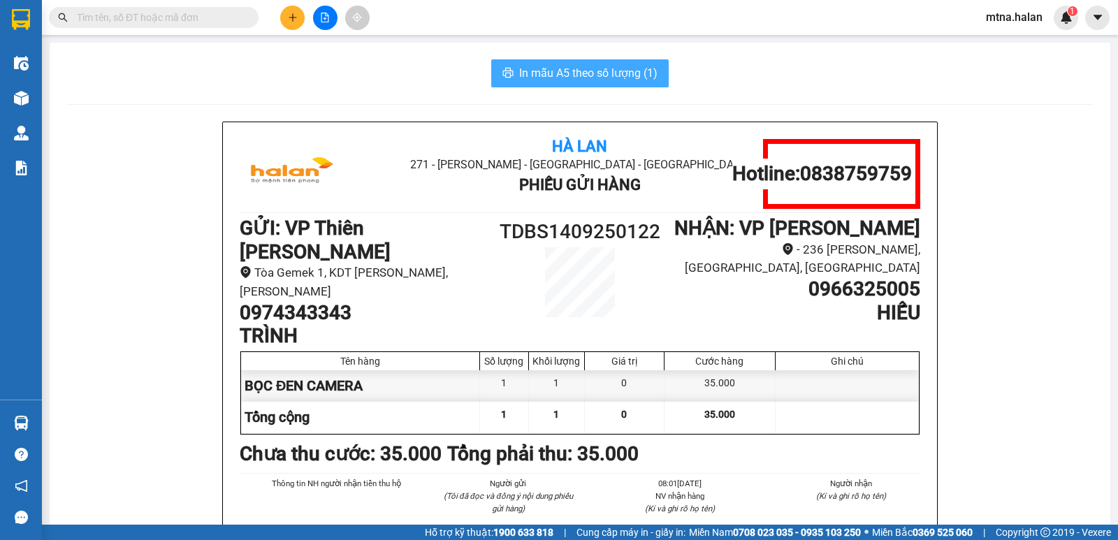
click at [588, 73] on span "In mẫu A5 theo số lượng (1)" at bounding box center [588, 72] width 138 height 17
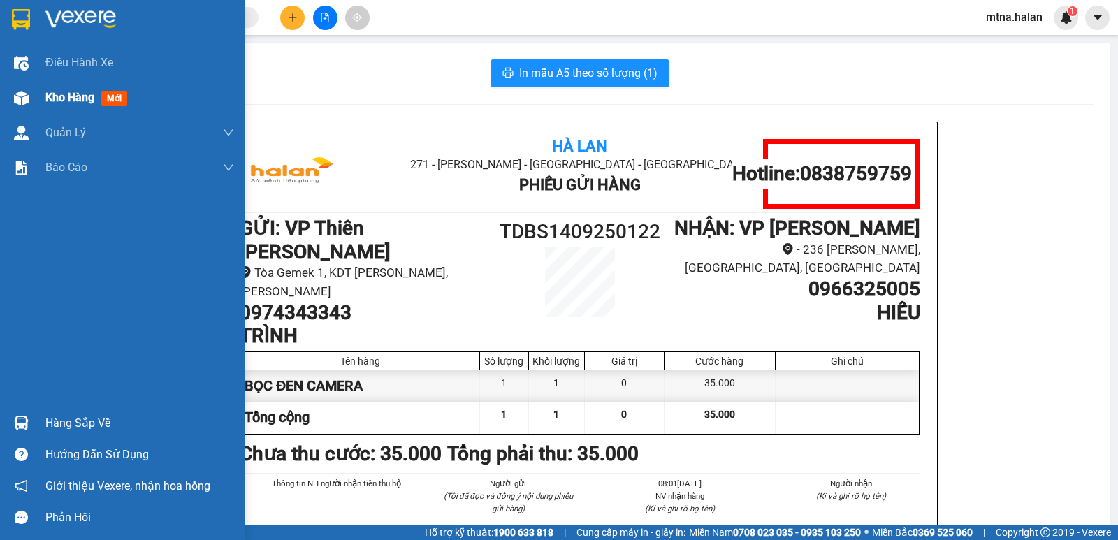
click at [20, 103] on img at bounding box center [21, 98] width 15 height 15
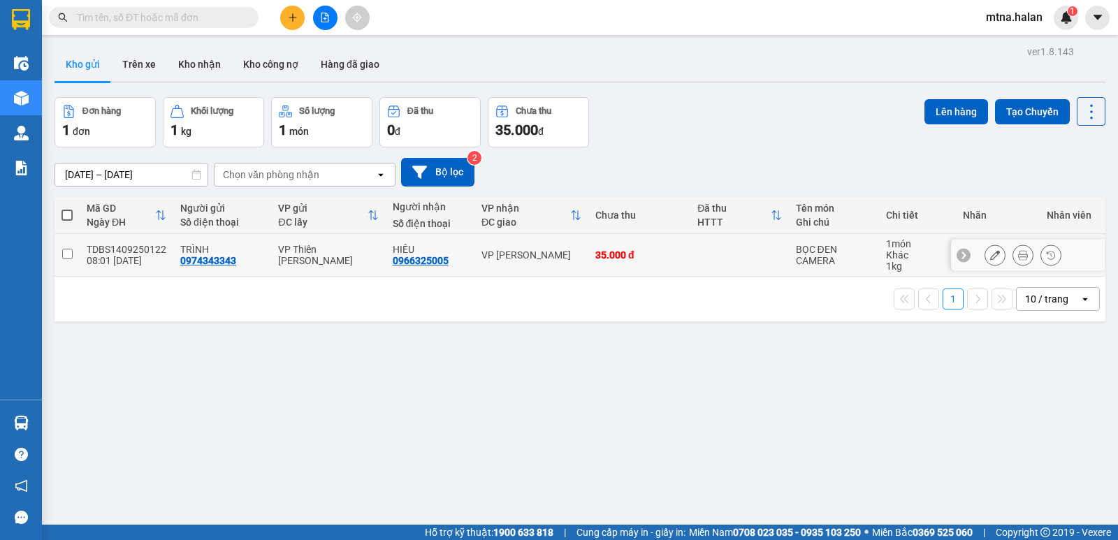
click at [69, 255] on input "checkbox" at bounding box center [67, 254] width 10 height 10
checkbox input "true"
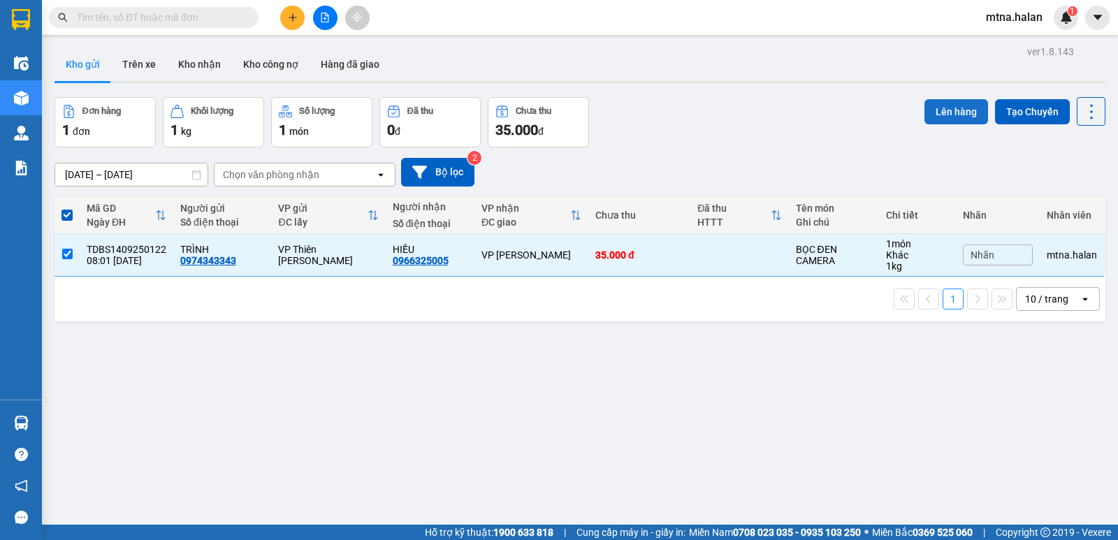
click at [940, 106] on button "Lên hàng" at bounding box center [956, 111] width 64 height 25
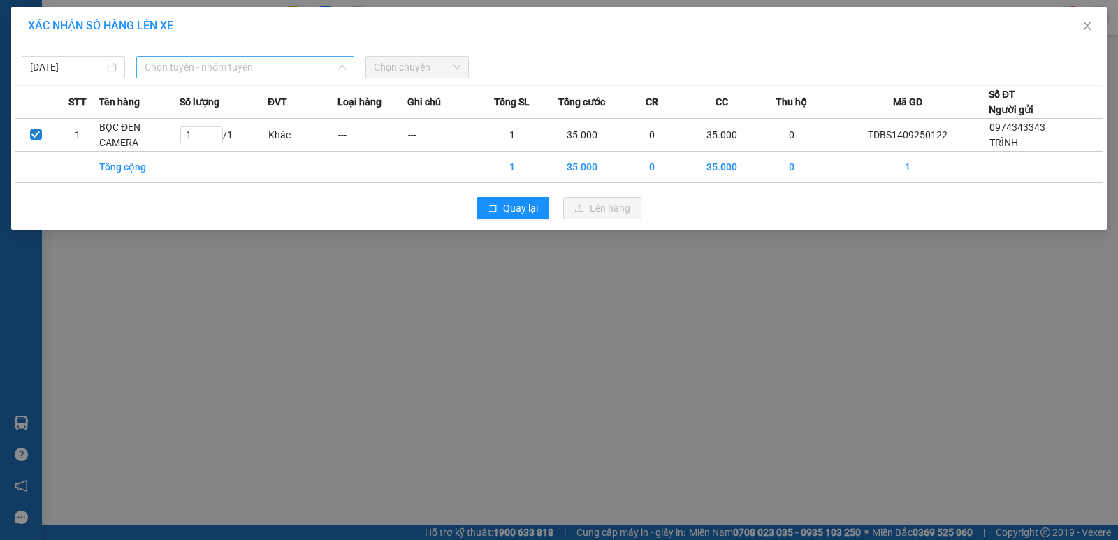
click at [266, 65] on span "Chọn tuyến - nhóm tuyến" at bounding box center [245, 67] width 201 height 21
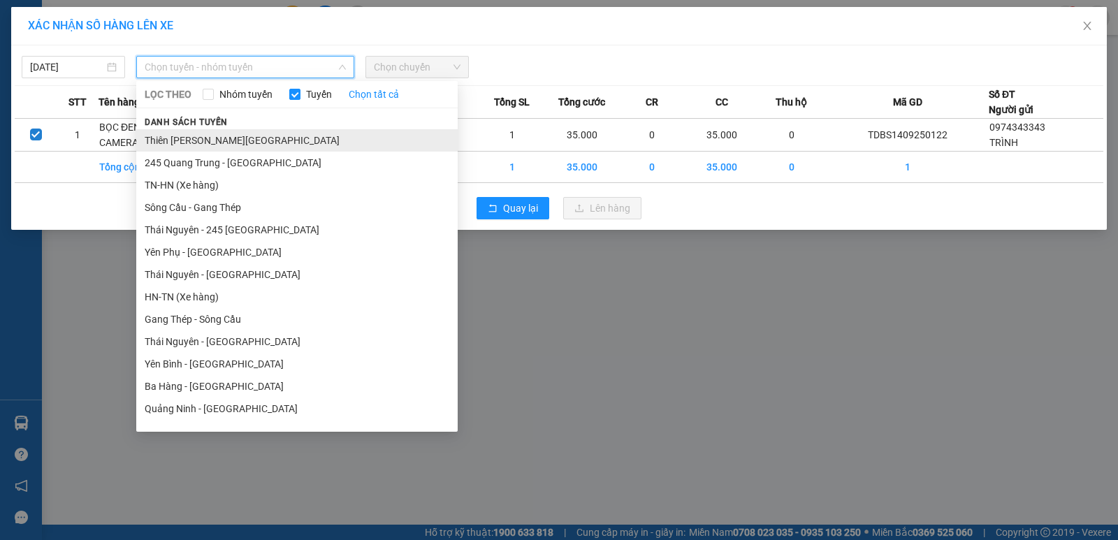
click at [222, 139] on li "Thiên [PERSON_NAME][GEOGRAPHIC_DATA]" at bounding box center [296, 140] width 321 height 22
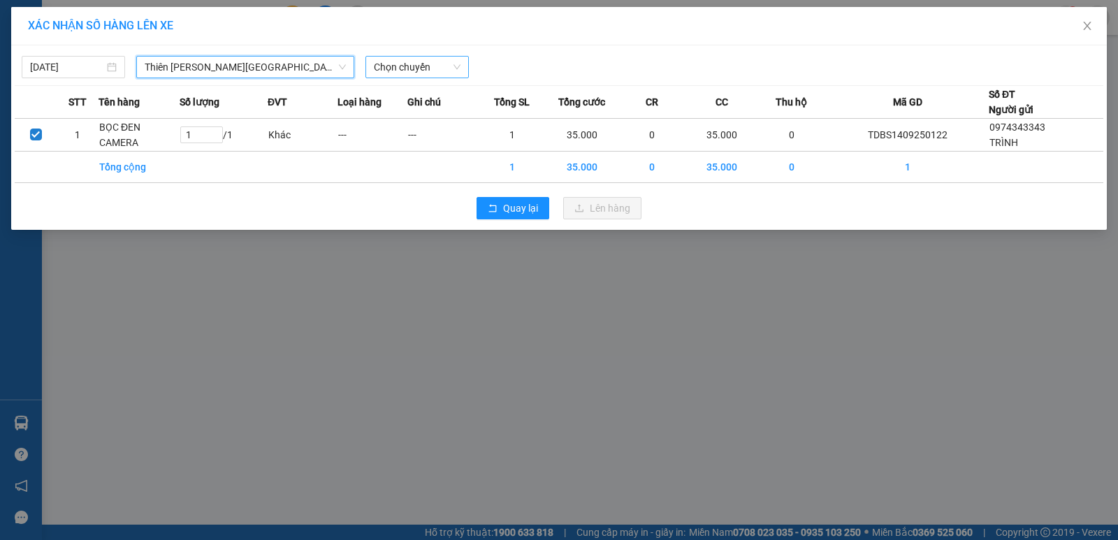
click at [430, 68] on span "Chọn chuyến" at bounding box center [417, 67] width 87 height 21
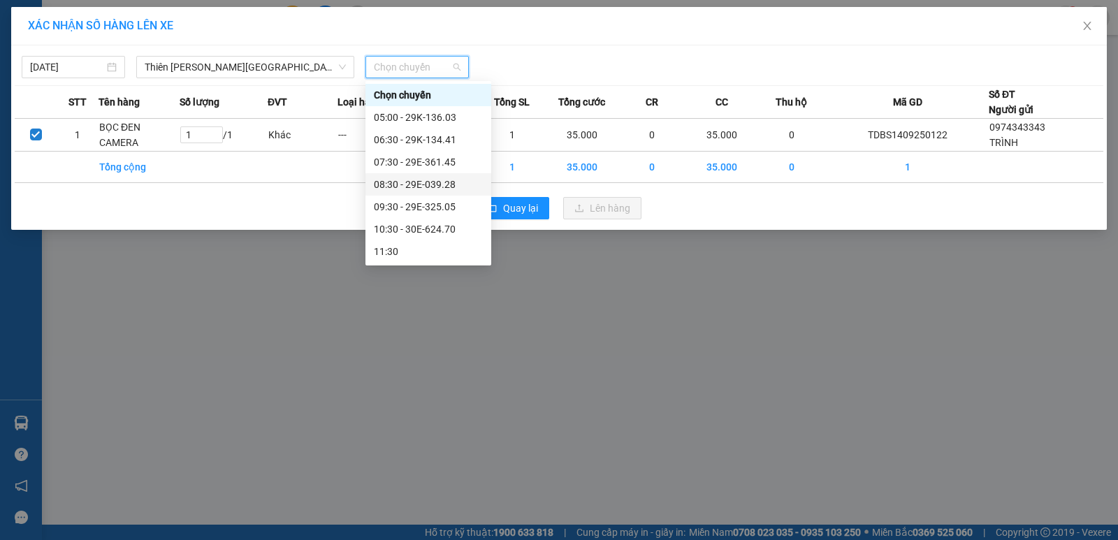
click at [428, 182] on div "08:30 - 29E-039.28" at bounding box center [428, 184] width 109 height 15
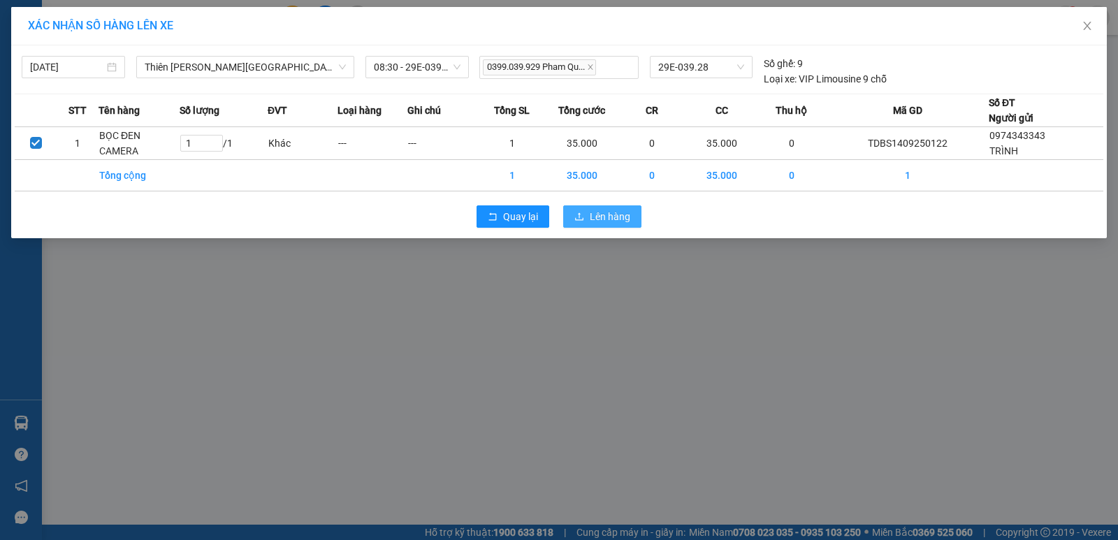
click at [606, 212] on span "Lên hàng" at bounding box center [610, 216] width 41 height 15
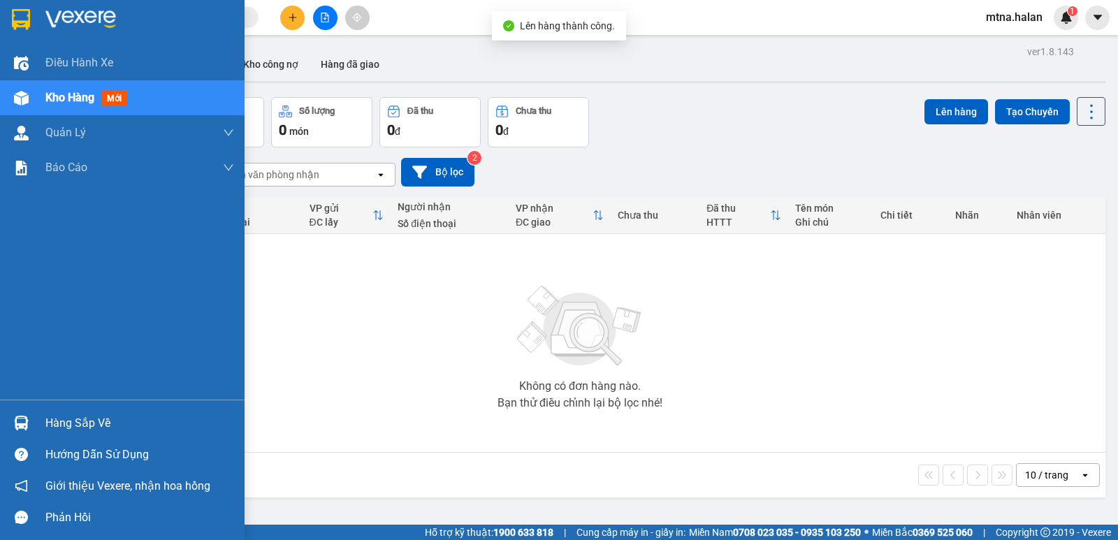
click at [24, 423] on img at bounding box center [21, 423] width 15 height 15
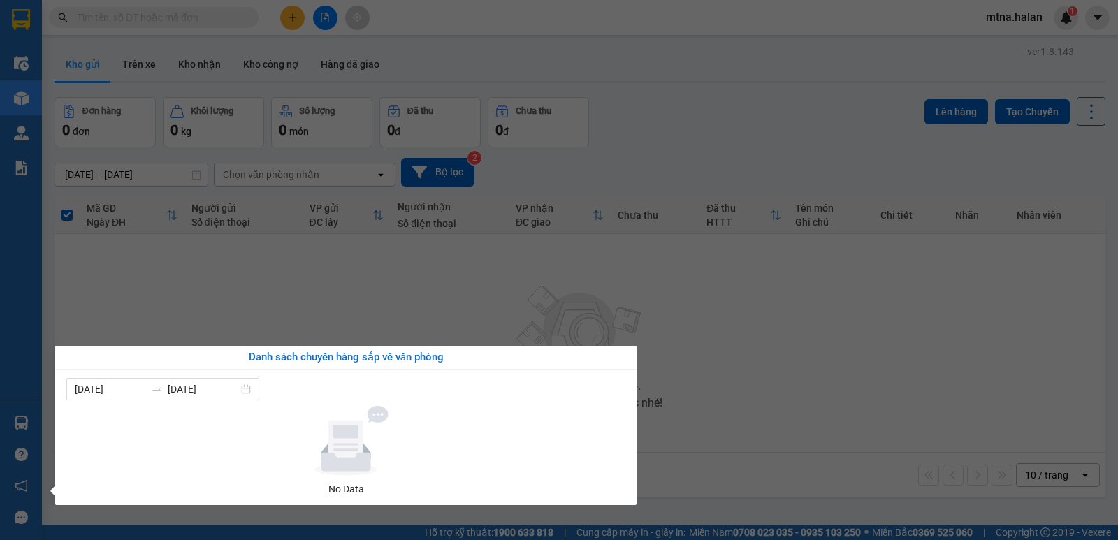
click at [694, 399] on section "Kết quả tìm kiếm ( 0 ) Bộ lọc No Data mtna.halan 1 Điều hành xe Kho hàng mới Qu…" at bounding box center [559, 270] width 1118 height 540
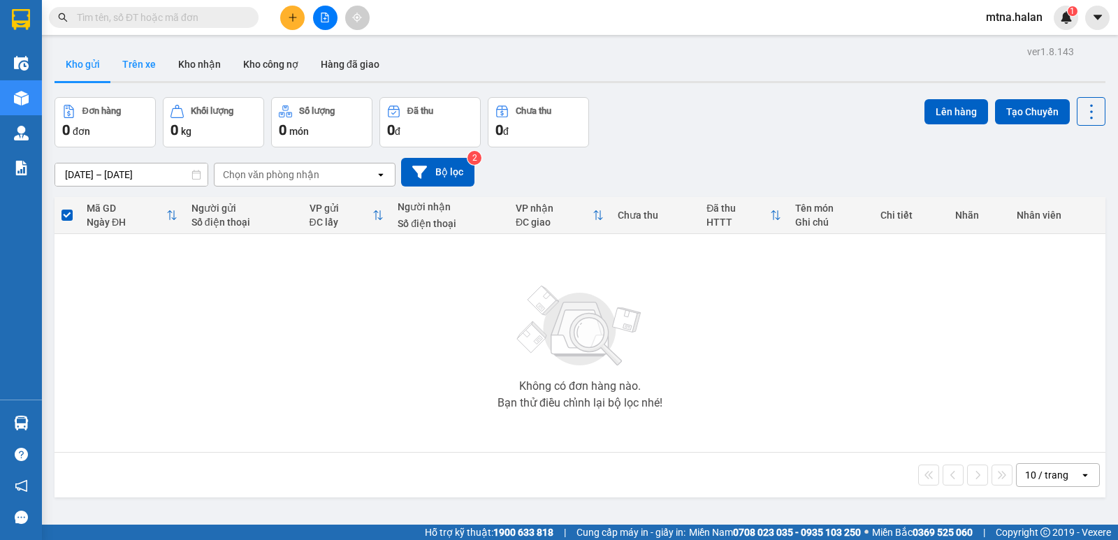
click at [141, 64] on button "Trên xe" at bounding box center [139, 65] width 56 height 34
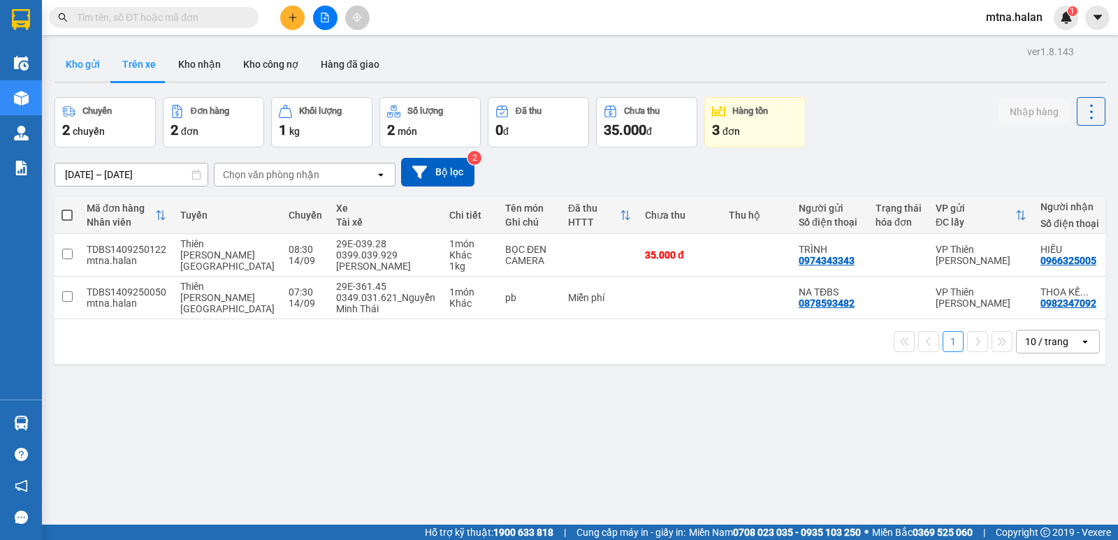
click at [74, 62] on button "Kho gửi" at bounding box center [83, 65] width 57 height 34
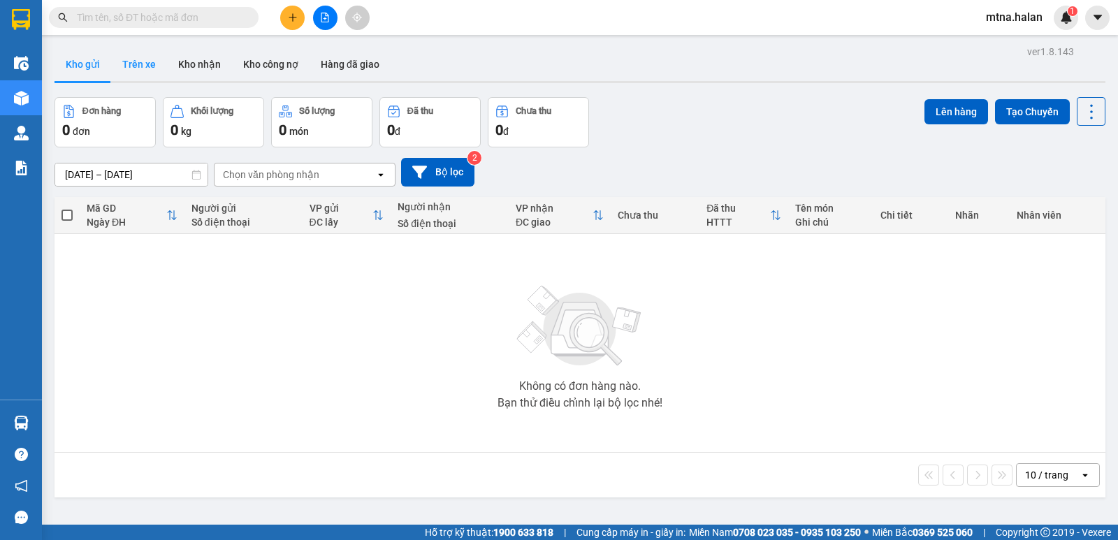
click at [139, 64] on button "Trên xe" at bounding box center [139, 65] width 56 height 34
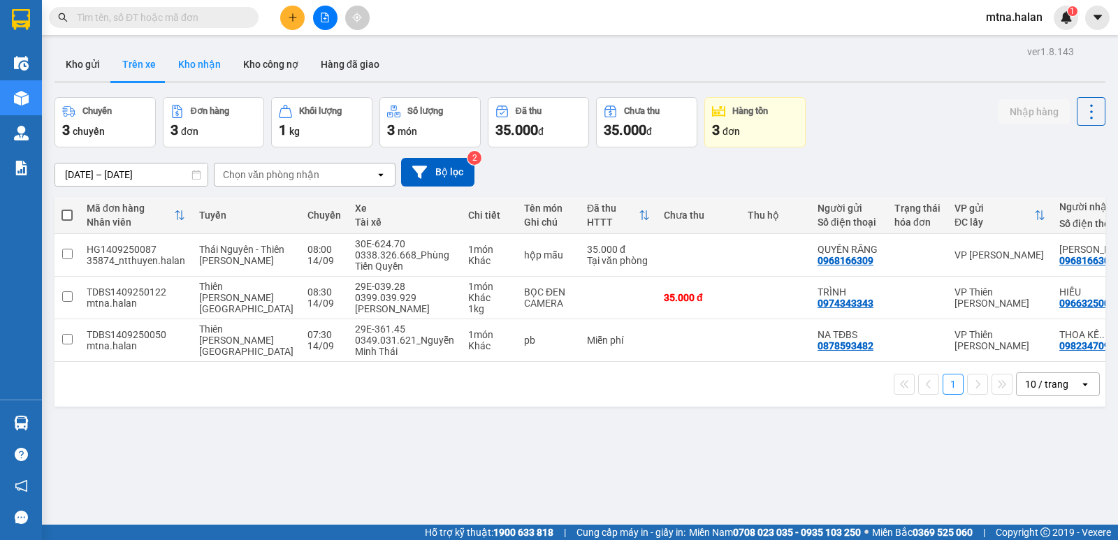
click at [211, 61] on button "Kho nhận" at bounding box center [199, 65] width 65 height 34
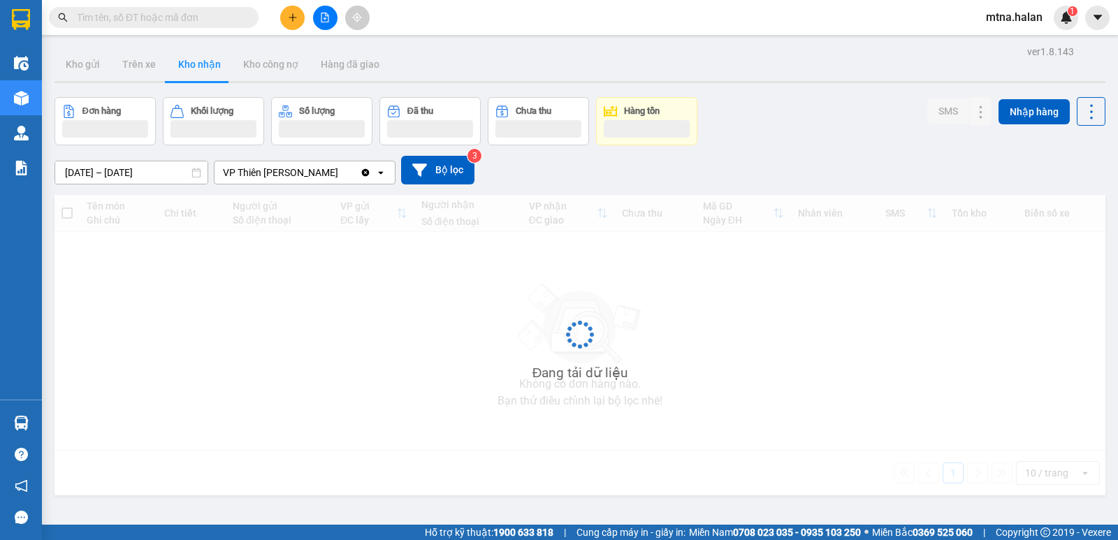
type input "[DATE] – [DATE]"
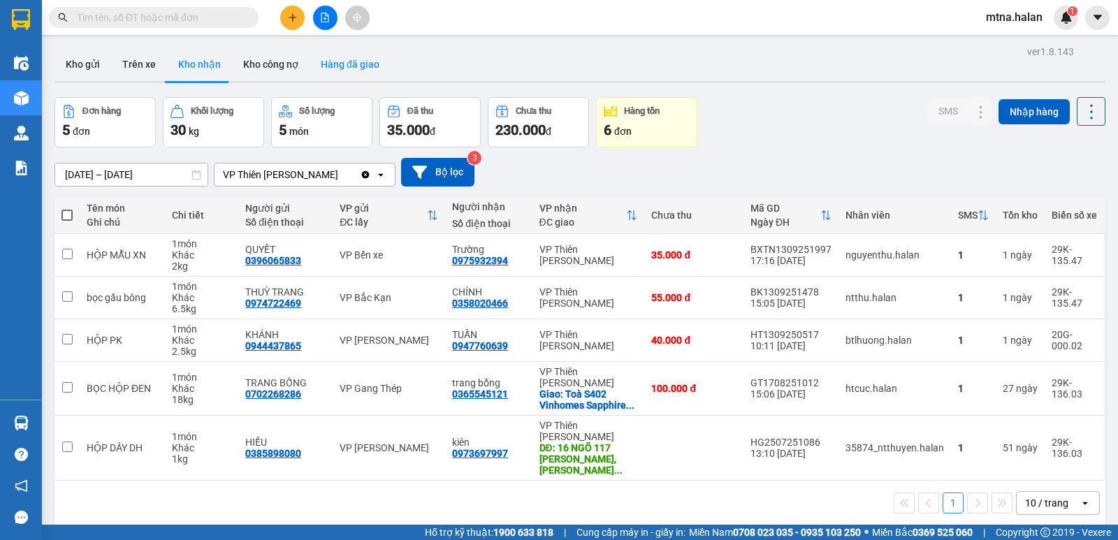
click at [335, 62] on button "Hàng đã giao" at bounding box center [350, 65] width 81 height 34
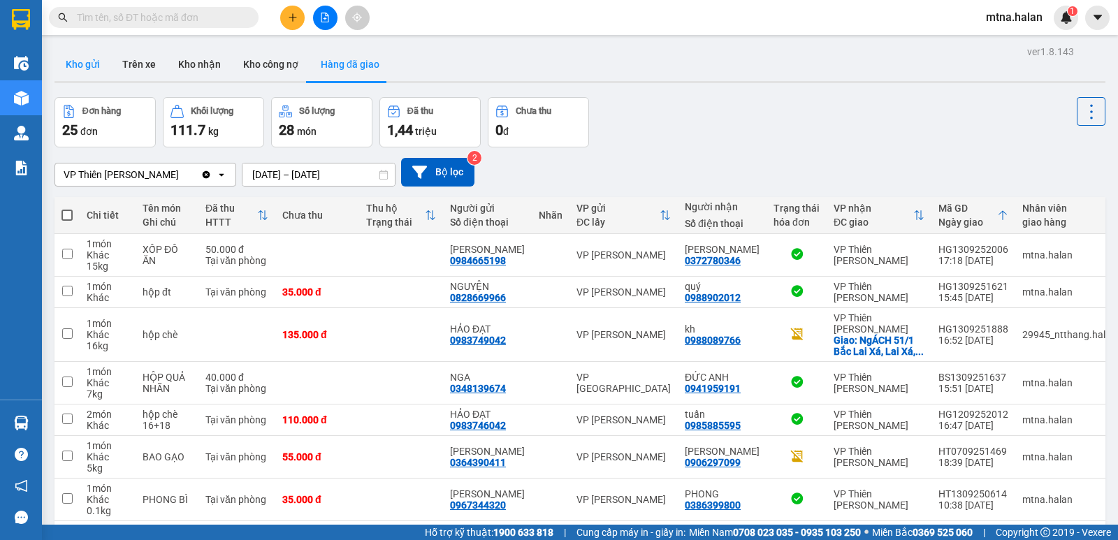
click at [87, 61] on button "Kho gửi" at bounding box center [83, 65] width 57 height 34
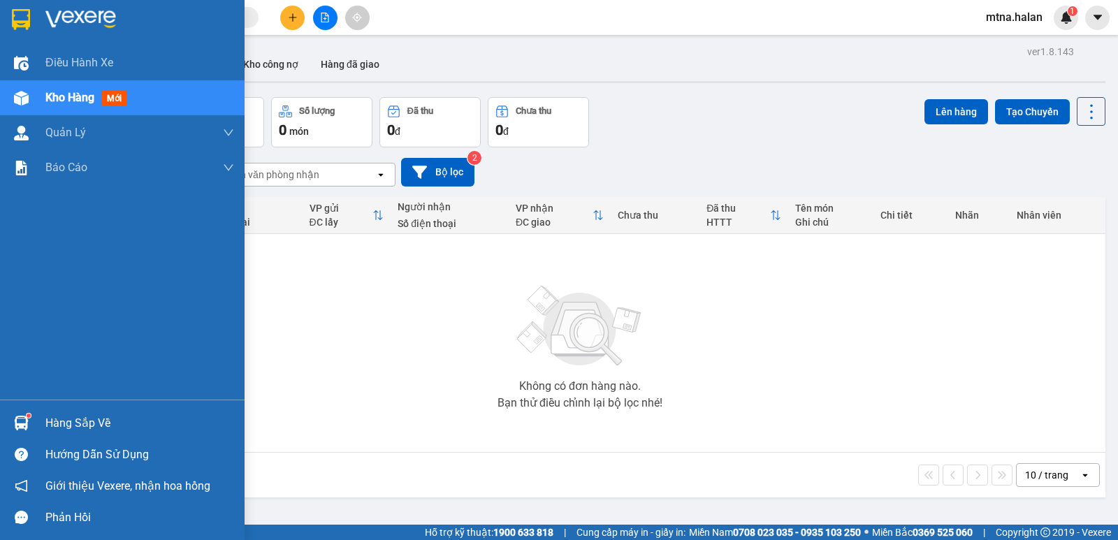
click at [25, 424] on img at bounding box center [21, 423] width 15 height 15
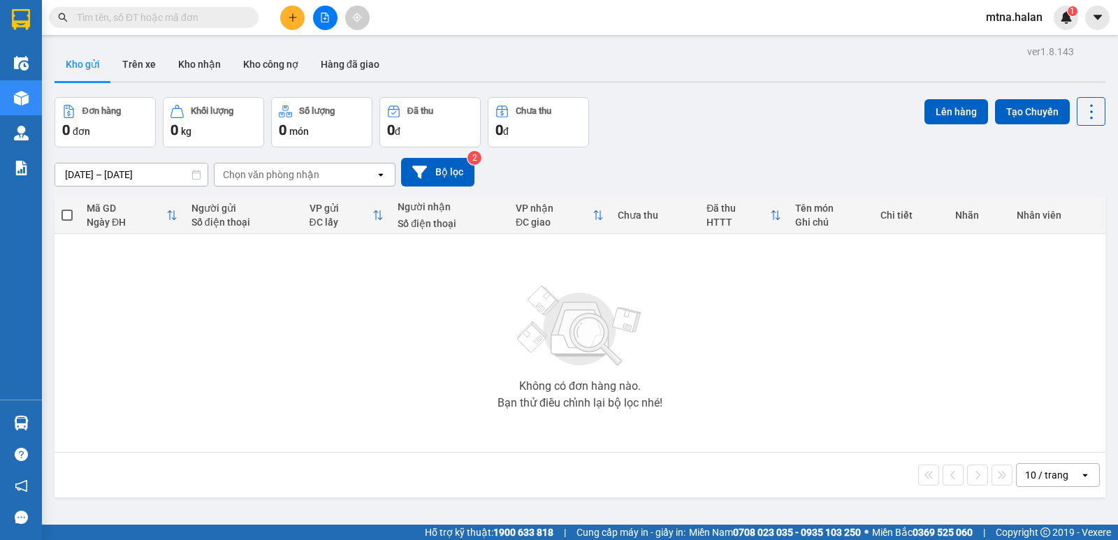
click at [772, 407] on section "Kết quả tìm kiếm ( 0 ) Bộ lọc No Data mtna.halan 1 Điều hành xe Kho hàng mới Qu…" at bounding box center [559, 270] width 1118 height 540
click at [131, 66] on button "Trên xe" at bounding box center [139, 65] width 56 height 34
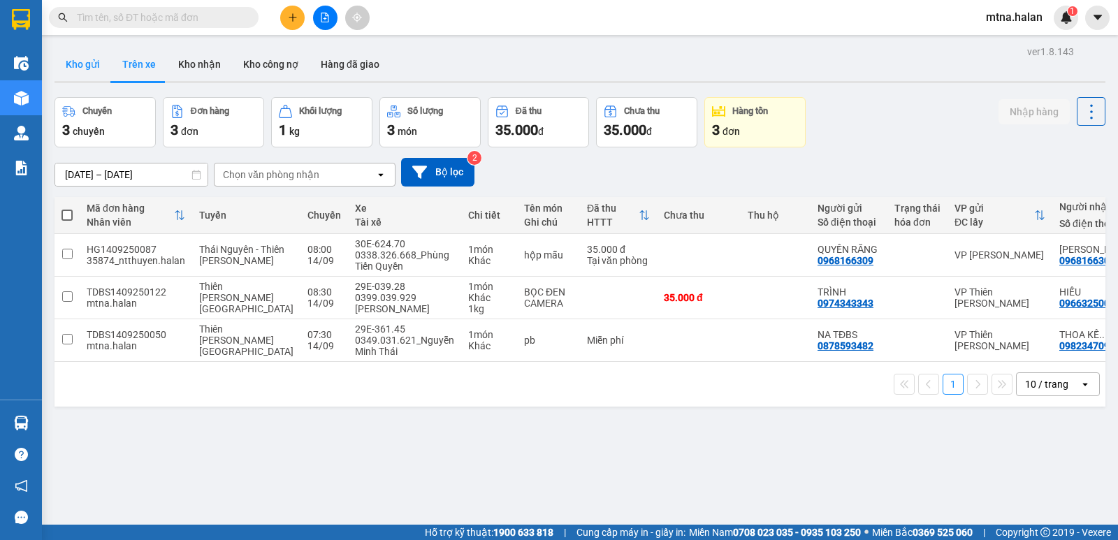
click at [72, 63] on button "Kho gửi" at bounding box center [83, 65] width 57 height 34
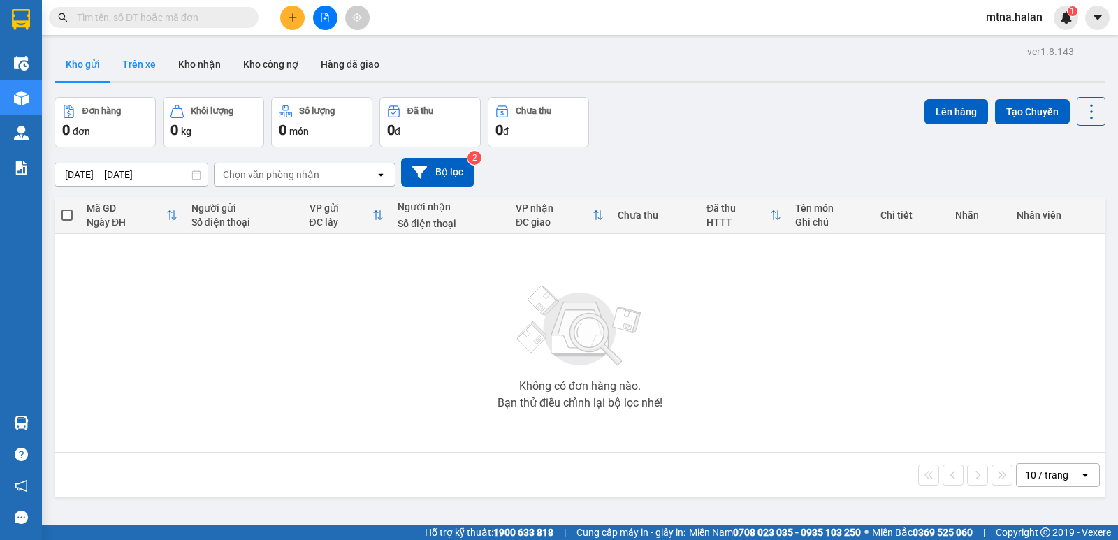
click at [141, 60] on button "Trên xe" at bounding box center [139, 65] width 56 height 34
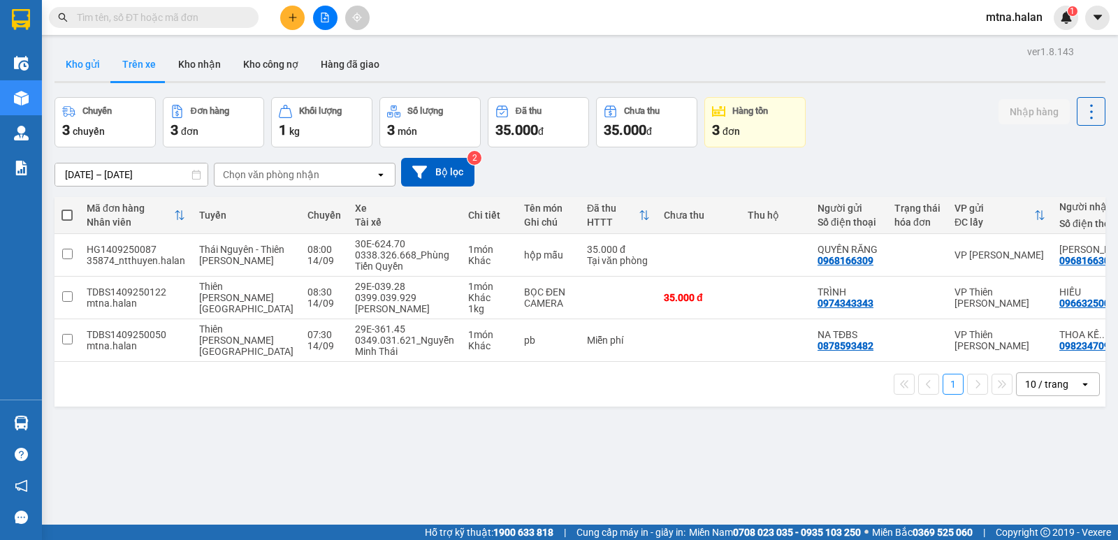
click at [80, 61] on button "Kho gửi" at bounding box center [83, 65] width 57 height 34
